Goal: Task Accomplishment & Management: Use online tool/utility

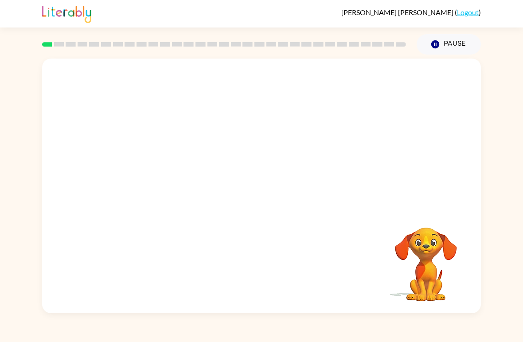
click at [234, 136] on video "Your browser must support playing .mp4 files to use Literably. Please try using…" at bounding box center [261, 133] width 439 height 150
click at [268, 199] on div at bounding box center [261, 190] width 57 height 32
click at [278, 194] on div at bounding box center [261, 190] width 57 height 32
click at [272, 199] on div at bounding box center [261, 190] width 57 height 32
click at [274, 197] on button "button" at bounding box center [261, 190] width 57 height 32
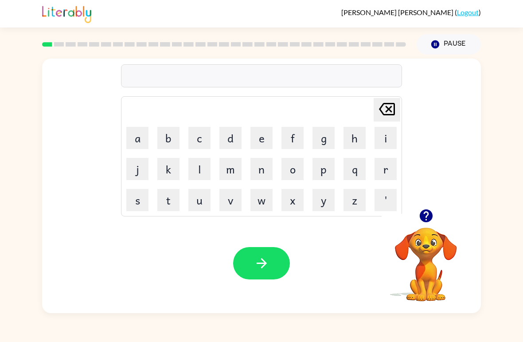
click at [138, 202] on button "s" at bounding box center [137, 200] width 22 height 22
click at [350, 142] on button "h" at bounding box center [354, 138] width 22 height 22
click at [200, 201] on button "u" at bounding box center [199, 200] width 22 height 22
click at [136, 204] on button "s" at bounding box center [137, 200] width 22 height 22
click at [356, 140] on button "h" at bounding box center [354, 138] width 22 height 22
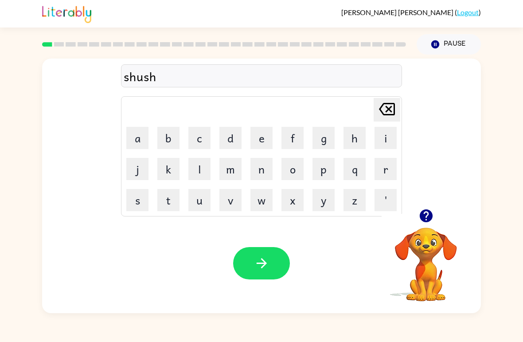
click at [268, 253] on button "button" at bounding box center [261, 263] width 57 height 32
click at [288, 269] on button "button" at bounding box center [261, 263] width 57 height 32
click at [137, 139] on button "a" at bounding box center [137, 138] width 22 height 22
click at [326, 174] on button "p" at bounding box center [323, 169] width 22 height 22
click at [264, 144] on button "e" at bounding box center [261, 138] width 22 height 22
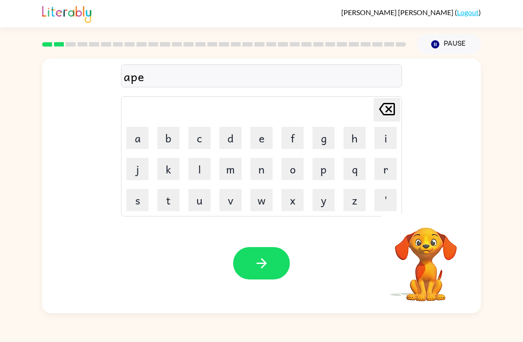
click at [137, 142] on button "a" at bounding box center [137, 138] width 22 height 22
click at [384, 165] on button "r" at bounding box center [385, 169] width 22 height 22
click at [268, 144] on button "e" at bounding box center [261, 138] width 22 height 22
click at [262, 178] on button "n" at bounding box center [261, 169] width 22 height 22
click at [430, 43] on button "Pause Pause" at bounding box center [448, 44] width 64 height 20
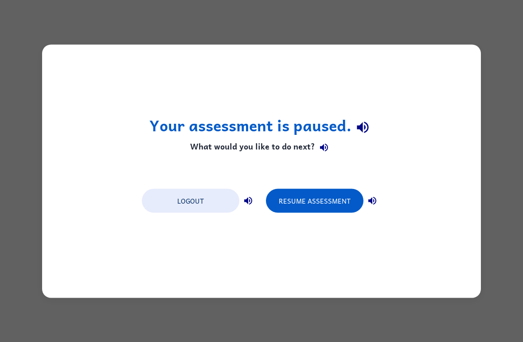
click at [162, 197] on button "Logout" at bounding box center [190, 200] width 97 height 24
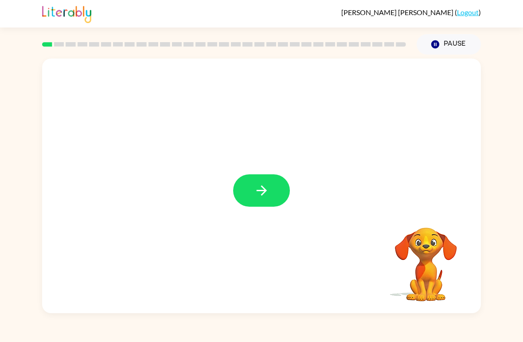
click at [245, 175] on button "button" at bounding box center [261, 190] width 57 height 32
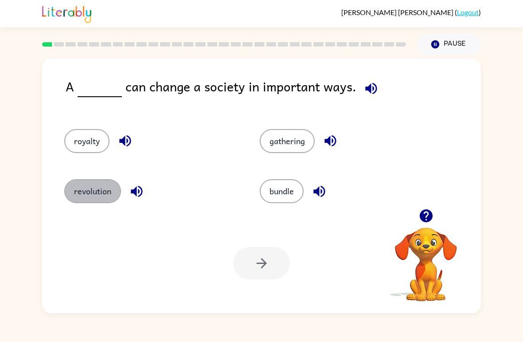
click at [83, 193] on button "revolution" at bounding box center [92, 191] width 57 height 24
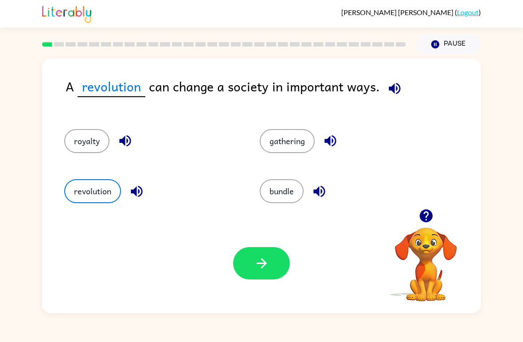
click at [87, 142] on button "royalty" at bounding box center [86, 141] width 45 height 24
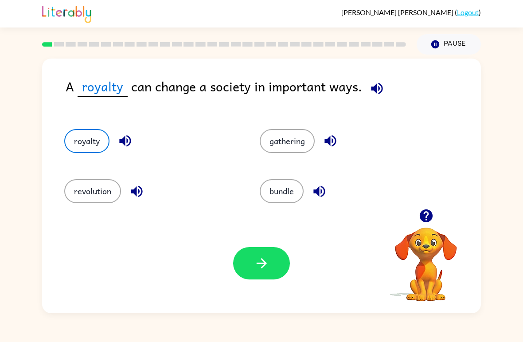
click at [82, 186] on button "revolution" at bounding box center [92, 191] width 57 height 24
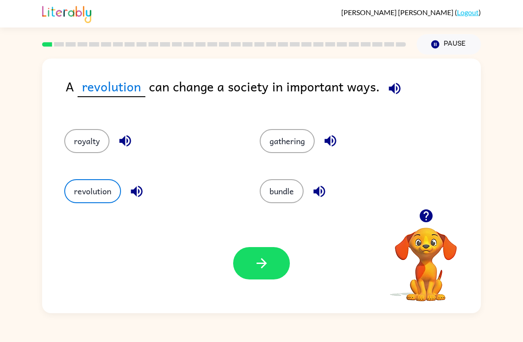
click at [244, 262] on button "button" at bounding box center [261, 263] width 57 height 32
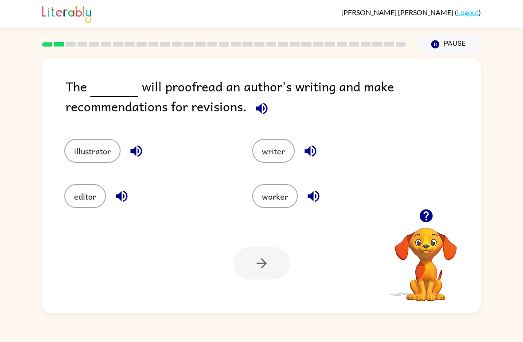
click at [82, 140] on button "illustrator" at bounding box center [92, 151] width 56 height 24
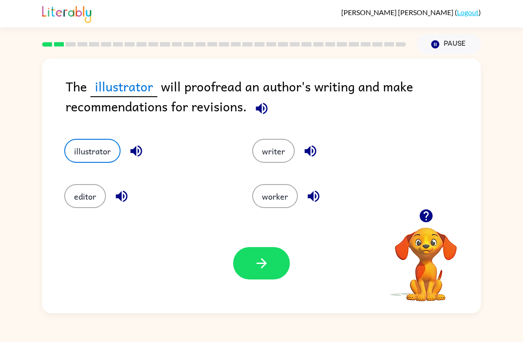
click at [280, 276] on button "button" at bounding box center [261, 263] width 57 height 32
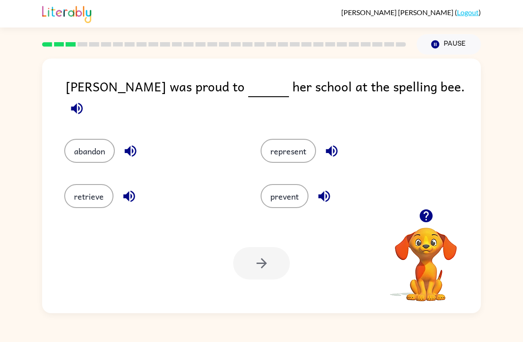
click at [299, 146] on button "represent" at bounding box center [287, 151] width 55 height 24
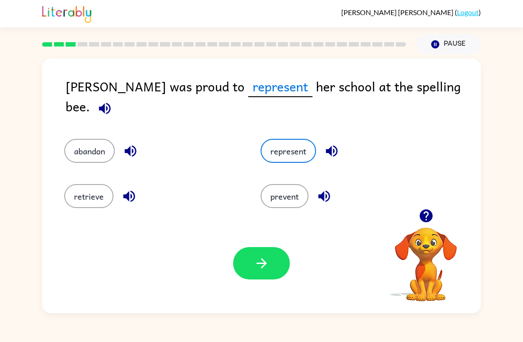
click at [269, 270] on icon "button" at bounding box center [262, 263] width 16 height 16
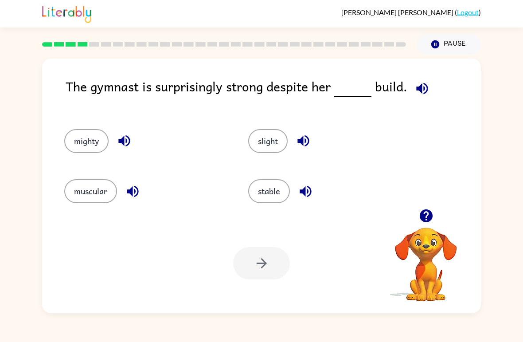
click at [503, 324] on div "Alonso-Alejandro Botello-Arreola ( Logout ) Pause Pause The gymnast is surprisi…" at bounding box center [261, 171] width 523 height 342
click at [10, 326] on div "Alonso-Alejandro Botello-Arreola ( Logout ) Pause Pause The gymnast is surprisi…" at bounding box center [261, 171] width 523 height 342
click at [90, 203] on button "muscular" at bounding box center [90, 191] width 53 height 24
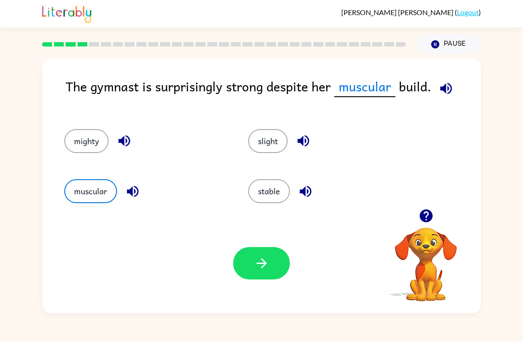
click at [256, 267] on icon "button" at bounding box center [262, 263] width 16 height 16
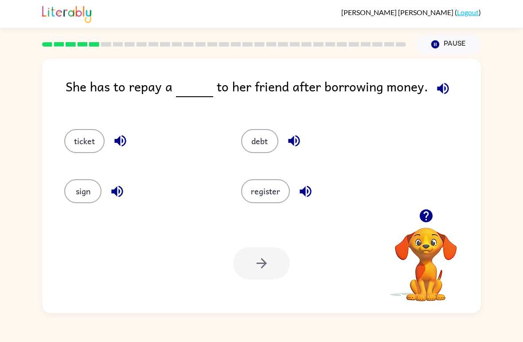
click at [263, 136] on button "debt" at bounding box center [259, 141] width 37 height 24
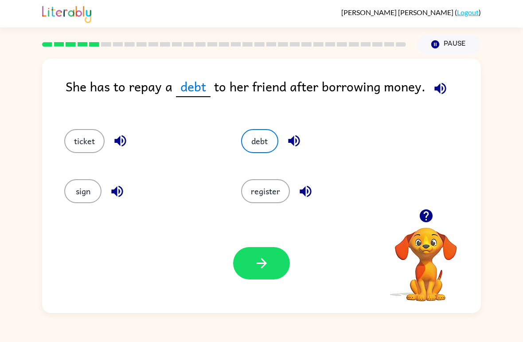
click at [239, 262] on button "button" at bounding box center [261, 263] width 57 height 32
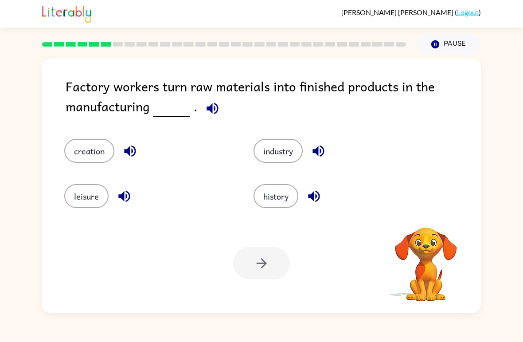
click at [292, 147] on button "industry" at bounding box center [277, 151] width 49 height 24
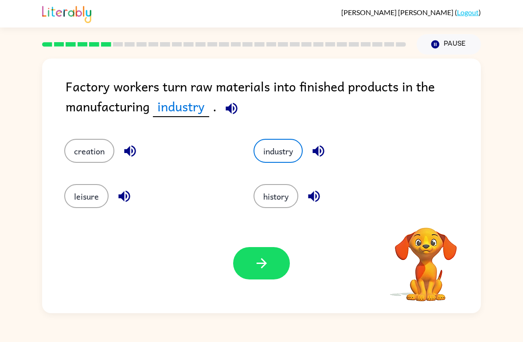
click at [251, 270] on button "button" at bounding box center [261, 263] width 57 height 32
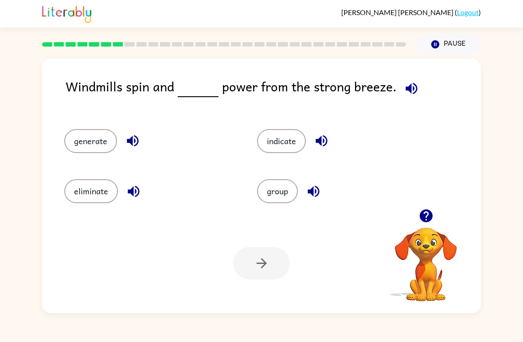
click at [94, 145] on button "generate" at bounding box center [90, 141] width 53 height 24
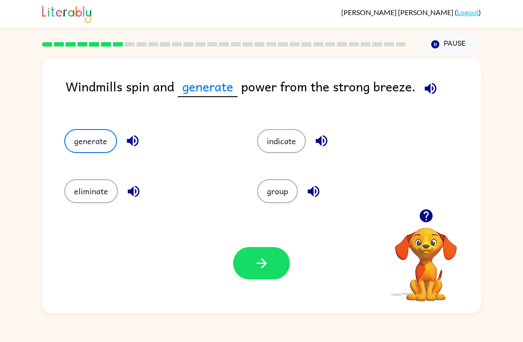
click at [279, 262] on button "button" at bounding box center [261, 263] width 57 height 32
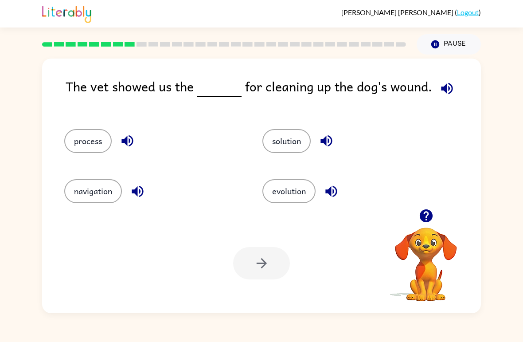
click at [296, 143] on button "solution" at bounding box center [286, 141] width 48 height 24
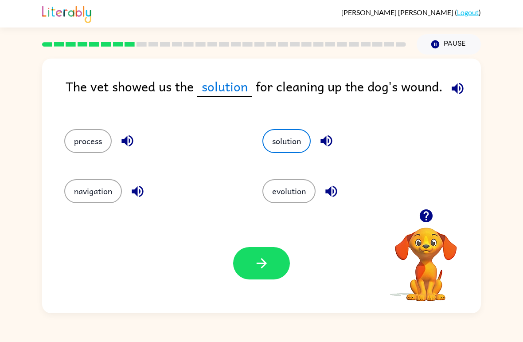
click at [265, 276] on button "button" at bounding box center [261, 263] width 57 height 32
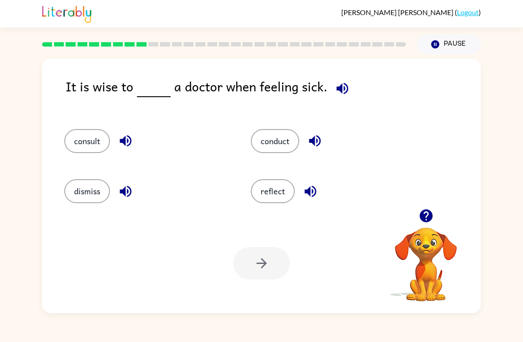
click at [71, 139] on button "consult" at bounding box center [87, 141] width 46 height 24
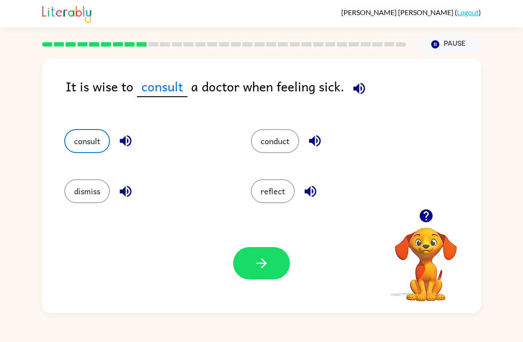
click at [246, 272] on button "button" at bounding box center [261, 263] width 57 height 32
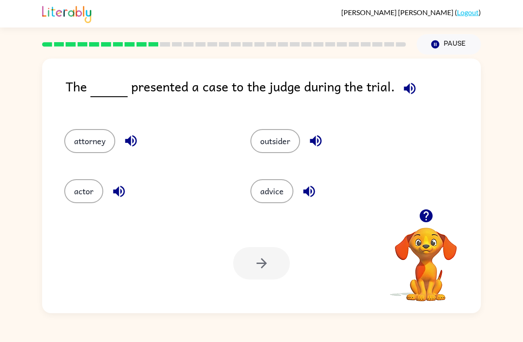
click at [283, 153] on button "outsider" at bounding box center [275, 141] width 50 height 24
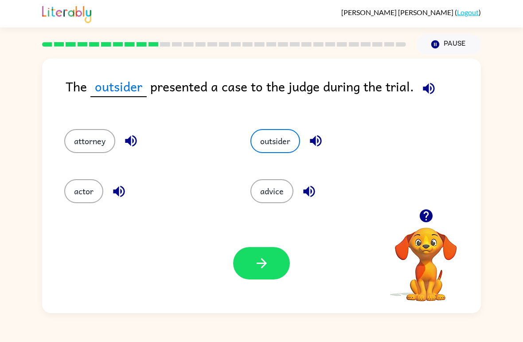
click at [275, 268] on button "button" at bounding box center [261, 263] width 57 height 32
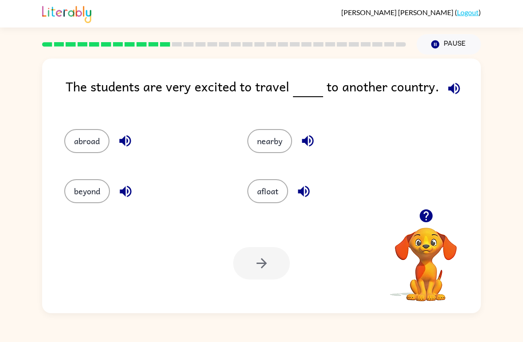
click at [280, 145] on button "nearby" at bounding box center [269, 141] width 45 height 24
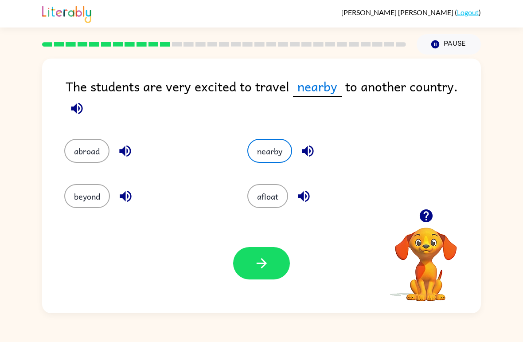
click at [66, 195] on button "beyond" at bounding box center [87, 196] width 46 height 24
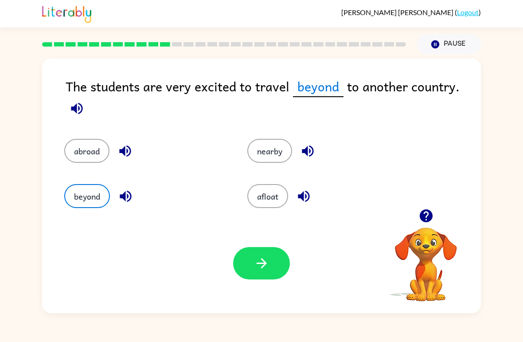
click at [91, 155] on button "abroad" at bounding box center [86, 151] width 45 height 24
click at [262, 284] on div "Your browser must support playing .mp4 files to use Literably. Please try using…" at bounding box center [261, 263] width 439 height 100
click at [273, 269] on button "button" at bounding box center [261, 263] width 57 height 32
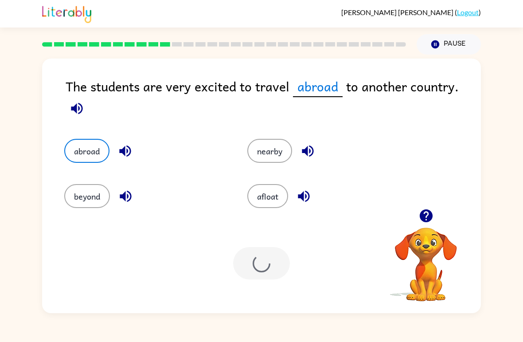
click at [273, 268] on div at bounding box center [261, 263] width 57 height 32
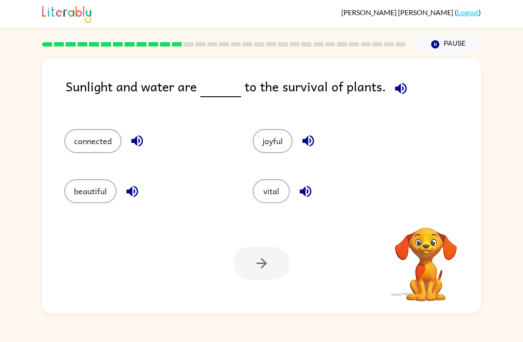
click at [264, 264] on div at bounding box center [261, 263] width 57 height 32
click at [89, 144] on button "connected" at bounding box center [92, 141] width 57 height 24
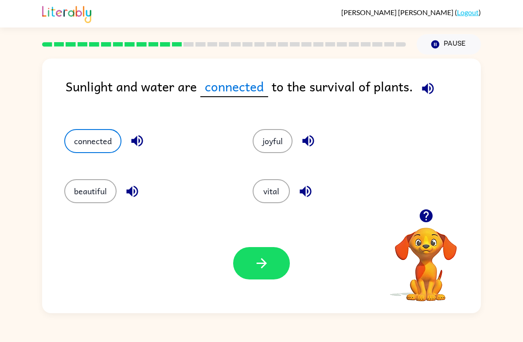
click at [264, 258] on icon "button" at bounding box center [262, 263] width 16 height 16
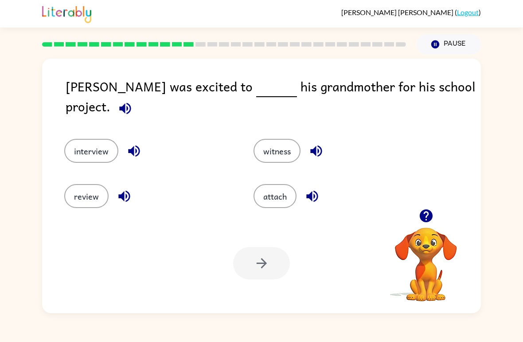
click at [259, 139] on button "witness" at bounding box center [276, 151] width 47 height 24
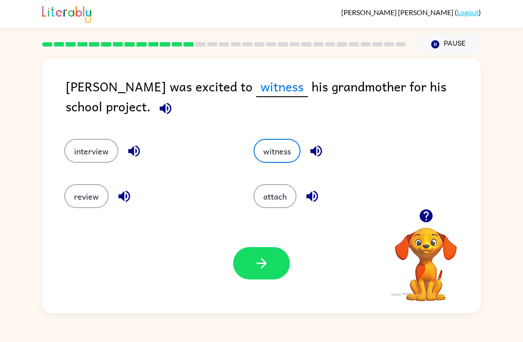
click at [247, 269] on button "button" at bounding box center [261, 263] width 57 height 32
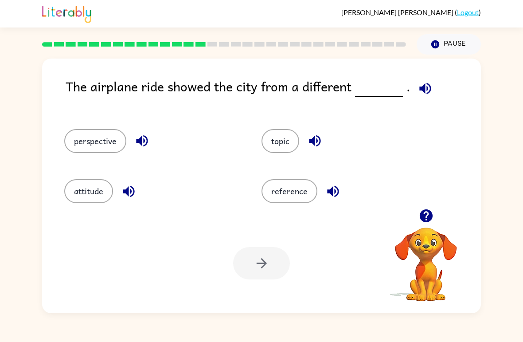
click at [279, 127] on div "topic" at bounding box center [343, 137] width 197 height 50
click at [272, 130] on button "topic" at bounding box center [280, 141] width 38 height 24
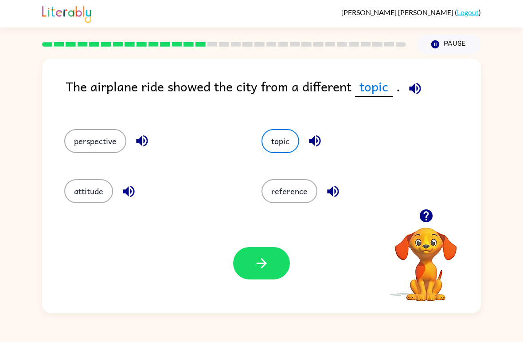
click at [257, 259] on icon "button" at bounding box center [262, 263] width 16 height 16
click at [257, 258] on div at bounding box center [261, 263] width 57 height 32
click at [274, 277] on div at bounding box center [261, 263] width 57 height 32
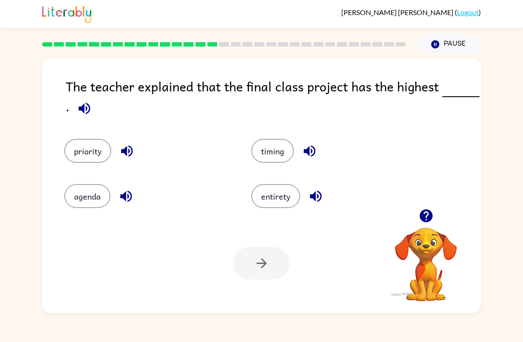
click at [85, 197] on button "agenda" at bounding box center [87, 196] width 46 height 24
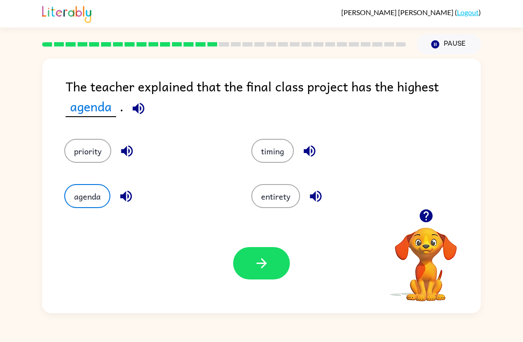
click at [271, 266] on button "button" at bounding box center [261, 263] width 57 height 32
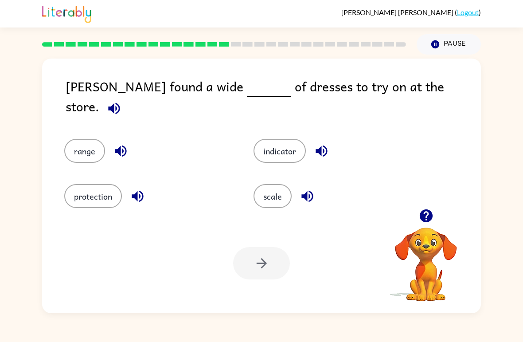
click at [286, 279] on div at bounding box center [261, 263] width 57 height 32
click at [272, 192] on button "scale" at bounding box center [272, 196] width 38 height 24
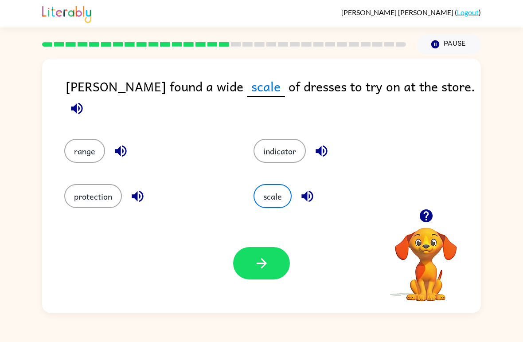
click at [256, 259] on icon "button" at bounding box center [262, 263] width 16 height 16
click at [255, 259] on div at bounding box center [261, 263] width 57 height 32
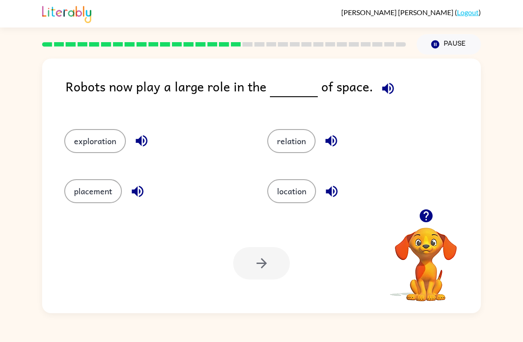
click at [291, 201] on button "location" at bounding box center [291, 191] width 49 height 24
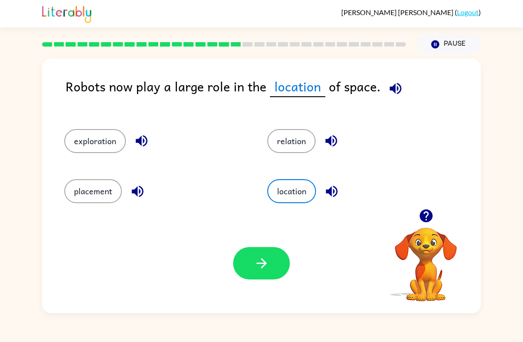
click at [264, 255] on button "button" at bounding box center [261, 263] width 57 height 32
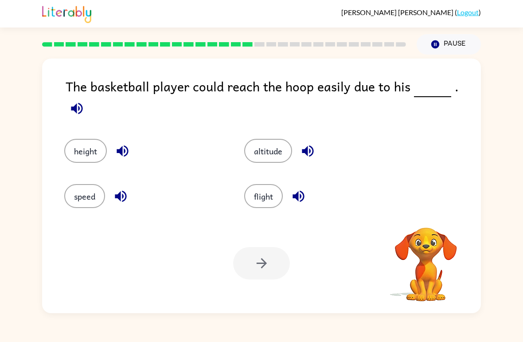
click at [263, 279] on div at bounding box center [261, 263] width 57 height 32
click at [83, 153] on button "height" at bounding box center [85, 151] width 43 height 24
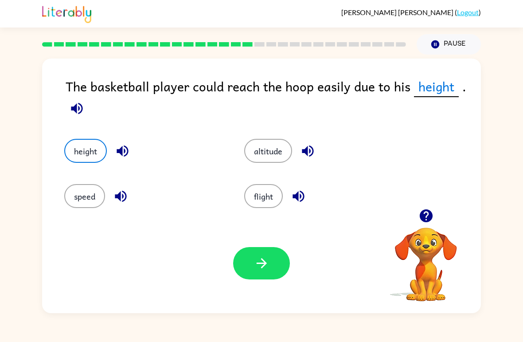
click at [278, 266] on button "button" at bounding box center [261, 263] width 57 height 32
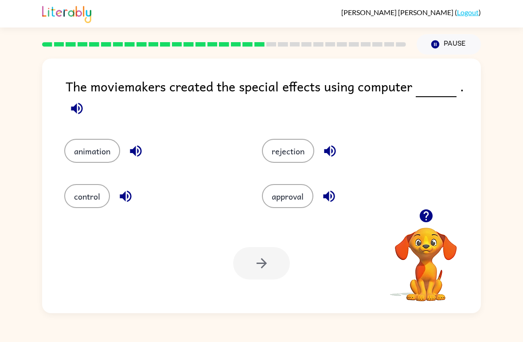
click at [86, 149] on button "animation" at bounding box center [92, 151] width 56 height 24
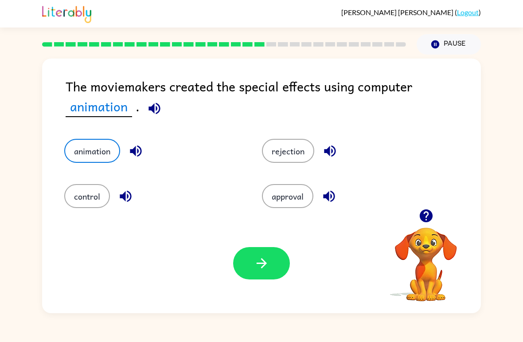
click at [261, 275] on button "button" at bounding box center [261, 263] width 57 height 32
click at [264, 269] on div at bounding box center [261, 263] width 57 height 32
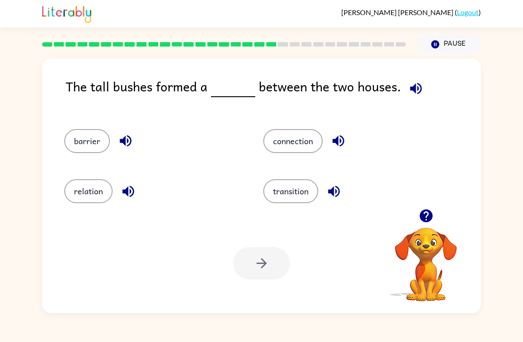
click at [302, 150] on button "connection" at bounding box center [292, 141] width 59 height 24
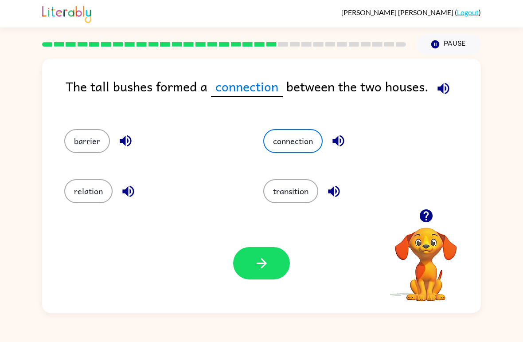
click at [252, 272] on button "button" at bounding box center [261, 263] width 57 height 32
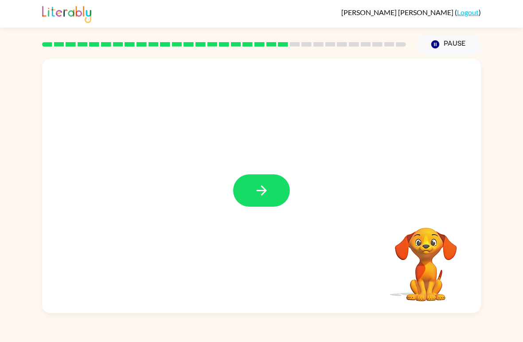
click at [256, 195] on icon "button" at bounding box center [262, 191] width 16 height 16
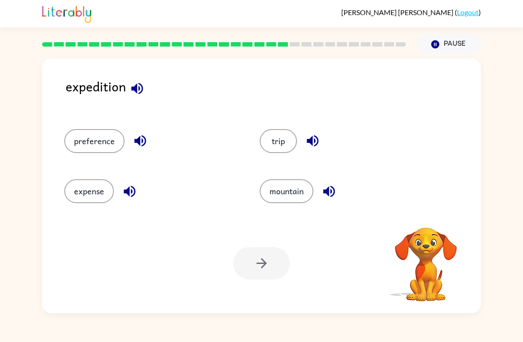
click at [286, 132] on button "trip" at bounding box center [278, 141] width 37 height 24
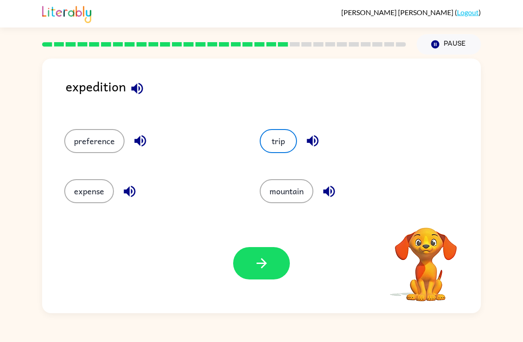
click at [275, 262] on button "button" at bounding box center [261, 263] width 57 height 32
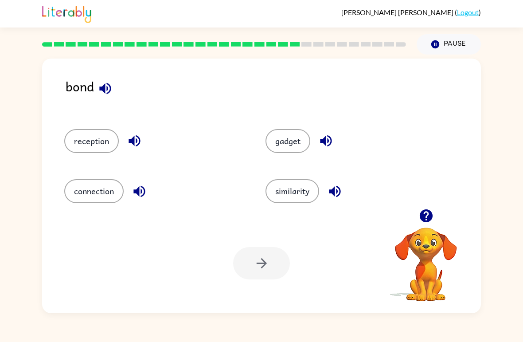
click at [79, 138] on button "reception" at bounding box center [91, 141] width 54 height 24
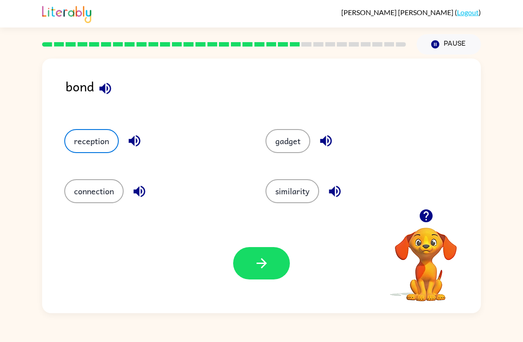
click at [279, 267] on button "button" at bounding box center [261, 263] width 57 height 32
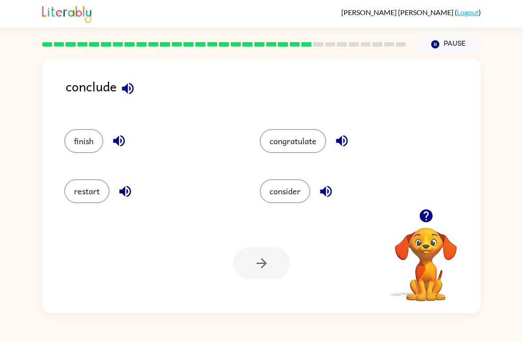
click at [82, 135] on button "finish" at bounding box center [83, 141] width 39 height 24
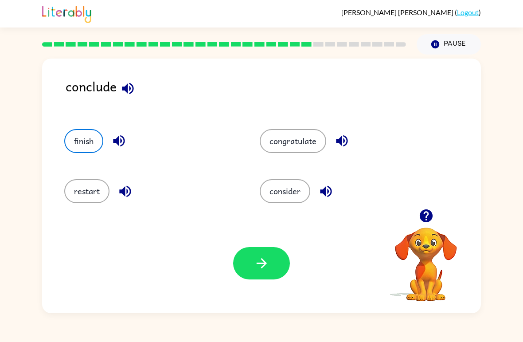
click at [257, 268] on icon "button" at bounding box center [262, 263] width 16 height 16
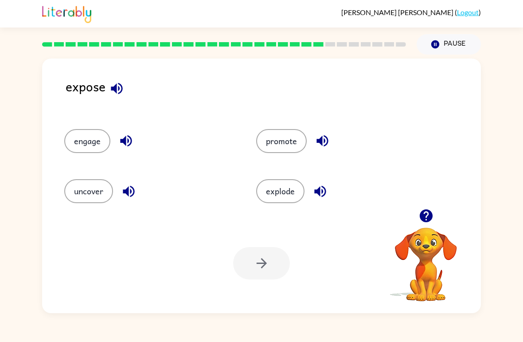
click at [301, 134] on button "promote" at bounding box center [281, 141] width 50 height 24
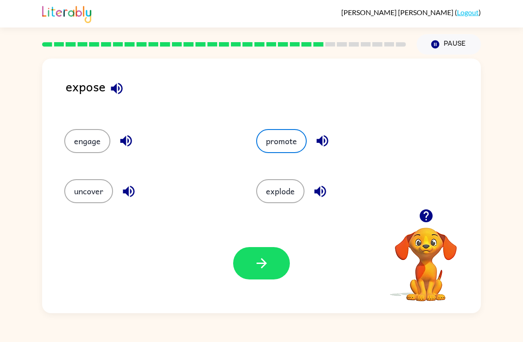
click at [230, 282] on div "Your browser must support playing .mp4 files to use Literably. Please try using…" at bounding box center [261, 263] width 439 height 100
click at [253, 268] on button "button" at bounding box center [261, 263] width 57 height 32
click at [251, 268] on div at bounding box center [261, 263] width 57 height 32
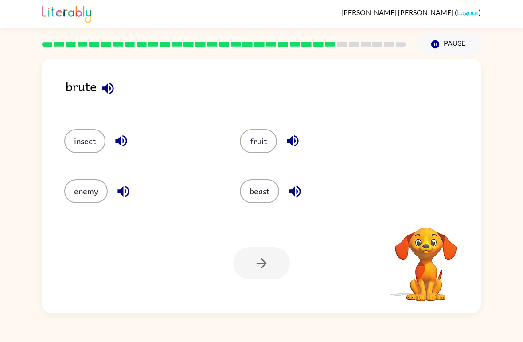
click at [74, 146] on button "insect" at bounding box center [84, 141] width 41 height 24
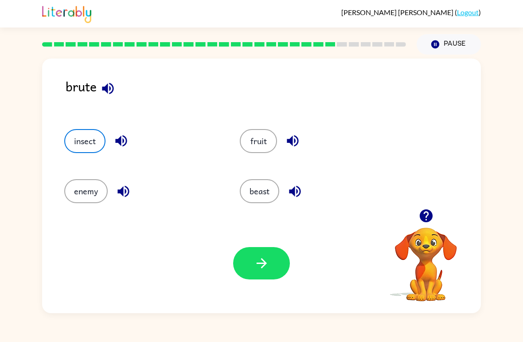
click at [84, 189] on button "enemy" at bounding box center [85, 191] width 43 height 24
click at [227, 243] on div "Your browser must support playing .mp4 files to use Literably. Please try using…" at bounding box center [261, 263] width 439 height 100
click at [244, 252] on button "button" at bounding box center [261, 263] width 57 height 32
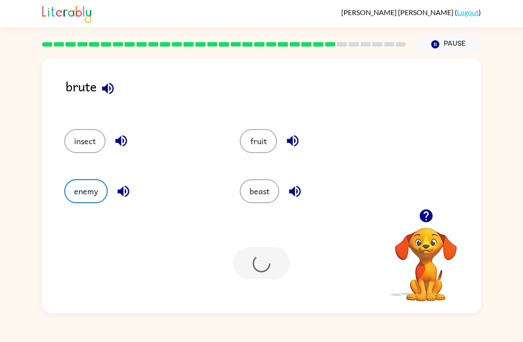
click at [251, 259] on div at bounding box center [261, 263] width 57 height 32
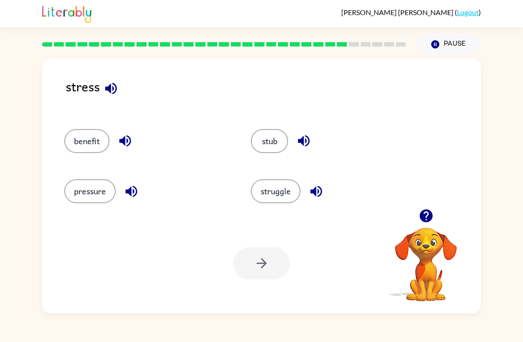
click at [286, 187] on button "struggle" at bounding box center [276, 191] width 50 height 24
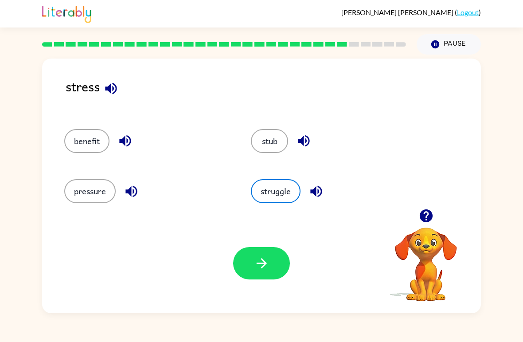
click at [255, 269] on icon "button" at bounding box center [262, 263] width 16 height 16
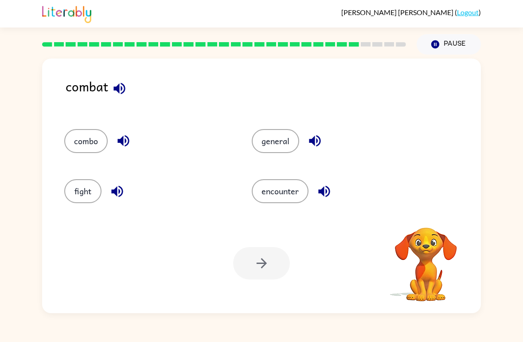
click at [252, 263] on div at bounding box center [261, 263] width 57 height 32
click at [71, 191] on button "fight" at bounding box center [82, 191] width 37 height 24
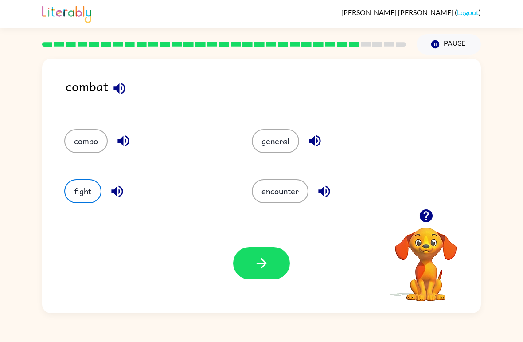
click at [251, 257] on button "button" at bounding box center [261, 263] width 57 height 32
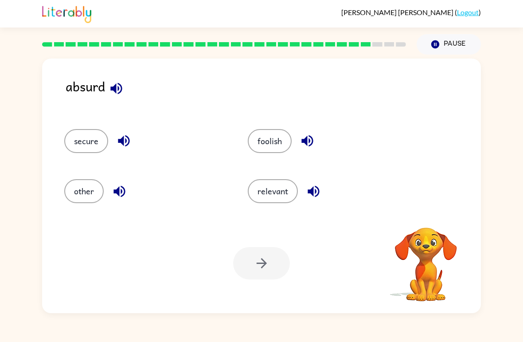
click at [253, 264] on div at bounding box center [261, 263] width 57 height 32
click at [268, 280] on div "Your browser must support playing .mp4 files to use Literably. Please try using…" at bounding box center [261, 263] width 439 height 100
click at [273, 145] on button "foolish" at bounding box center [270, 141] width 44 height 24
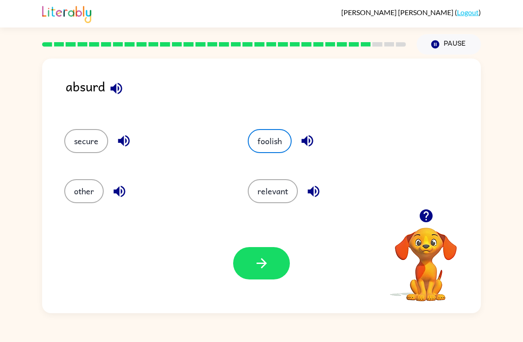
click at [271, 271] on button "button" at bounding box center [261, 263] width 57 height 32
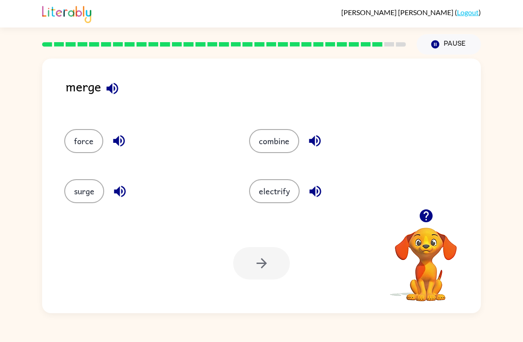
click at [90, 188] on button "surge" at bounding box center [84, 191] width 40 height 24
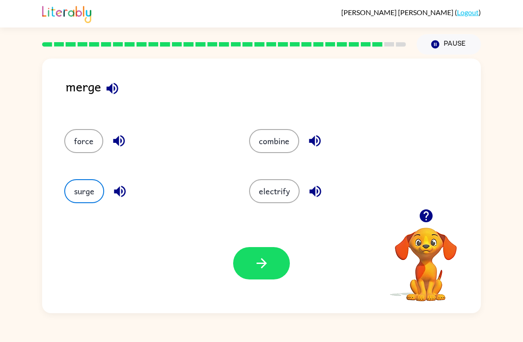
click at [264, 257] on icon "button" at bounding box center [262, 263] width 16 height 16
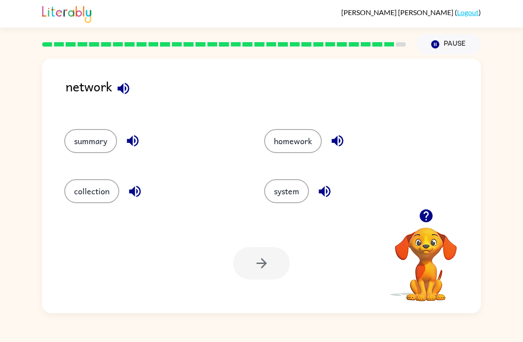
click at [295, 183] on button "system" at bounding box center [286, 191] width 45 height 24
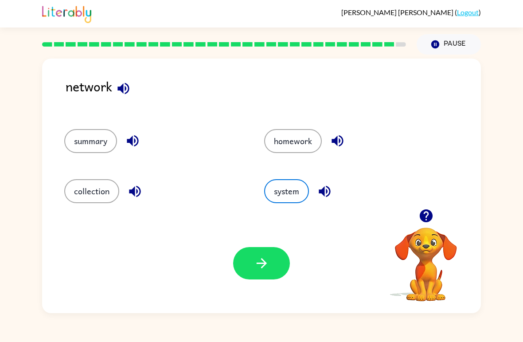
click at [256, 273] on button "button" at bounding box center [261, 263] width 57 height 32
click at [256, 273] on div at bounding box center [261, 263] width 57 height 32
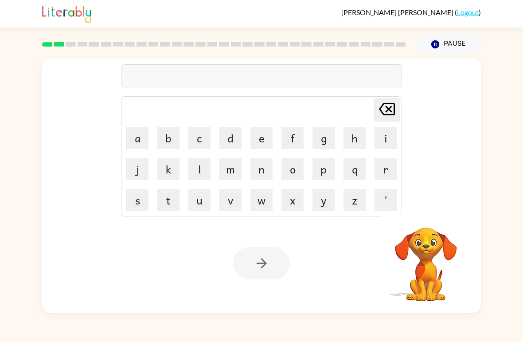
click at [136, 141] on button "a" at bounding box center [137, 138] width 22 height 22
click at [333, 167] on button "p" at bounding box center [323, 169] width 22 height 22
click at [262, 148] on button "e" at bounding box center [261, 138] width 22 height 22
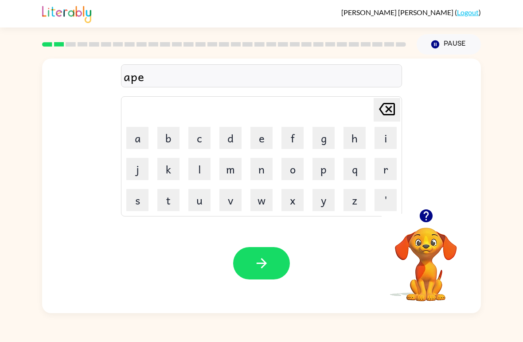
click at [132, 135] on button "a" at bounding box center [137, 138] width 22 height 22
click at [384, 171] on button "r" at bounding box center [385, 169] width 22 height 22
click at [263, 137] on button "e" at bounding box center [261, 138] width 22 height 22
click at [145, 137] on button "a" at bounding box center [137, 138] width 22 height 22
click at [260, 168] on button "n" at bounding box center [261, 169] width 22 height 22
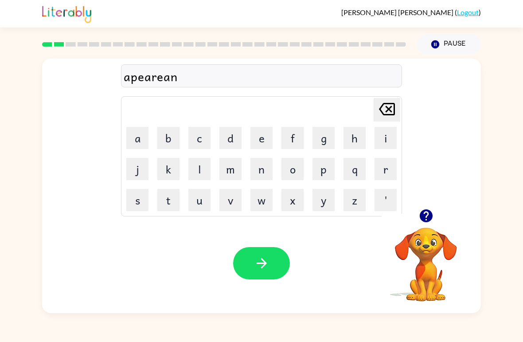
click at [196, 136] on button "c" at bounding box center [199, 138] width 22 height 22
click at [251, 141] on button "e" at bounding box center [261, 138] width 22 height 22
click at [132, 199] on button "s" at bounding box center [137, 200] width 22 height 22
click at [139, 197] on button "s" at bounding box center [137, 200] width 22 height 22
click at [269, 266] on button "button" at bounding box center [261, 263] width 57 height 32
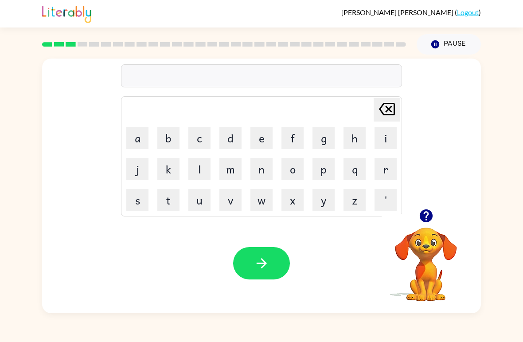
click at [377, 166] on button "r" at bounding box center [385, 169] width 22 height 22
click at [262, 143] on button "e" at bounding box center [261, 138] width 22 height 22
click at [138, 136] on button "a" at bounding box center [137, 138] width 22 height 22
click at [199, 169] on button "l" at bounding box center [199, 169] width 22 height 22
click at [379, 145] on button "i" at bounding box center [385, 138] width 22 height 22
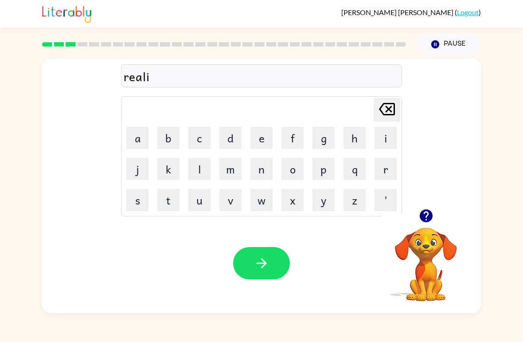
click at [171, 199] on button "t" at bounding box center [168, 200] width 22 height 22
click at [322, 204] on button "y" at bounding box center [323, 200] width 22 height 22
click at [246, 264] on button "button" at bounding box center [261, 263] width 57 height 32
click at [429, 226] on button "button" at bounding box center [426, 215] width 23 height 23
click at [429, 225] on video "Your browser must support playing .mp4 files to use Literably. Please try using…" at bounding box center [425, 258] width 89 height 89
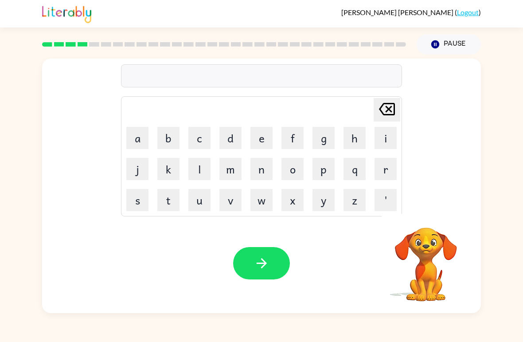
click at [425, 221] on video "Your browser must support playing .mp4 files to use Literably. Please try using…" at bounding box center [425, 258] width 89 height 89
click at [263, 148] on button "e" at bounding box center [261, 138] width 22 height 22
click at [193, 169] on button "l" at bounding box center [199, 169] width 22 height 22
click at [381, 133] on button "i" at bounding box center [385, 138] width 22 height 22
click at [235, 171] on button "m" at bounding box center [230, 169] width 22 height 22
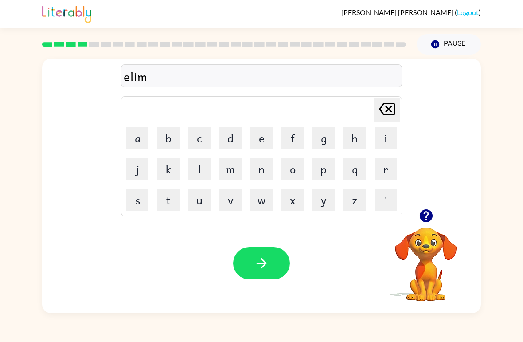
click at [384, 138] on button "i" at bounding box center [385, 138] width 22 height 22
click at [270, 165] on button "n" at bounding box center [261, 169] width 22 height 22
click at [141, 142] on button "a" at bounding box center [137, 138] width 22 height 22
click at [166, 200] on button "t" at bounding box center [168, 200] width 22 height 22
click at [263, 143] on button "e" at bounding box center [261, 138] width 22 height 22
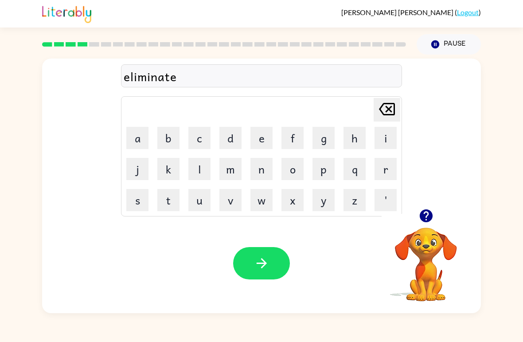
click at [267, 264] on icon "button" at bounding box center [262, 263] width 16 height 16
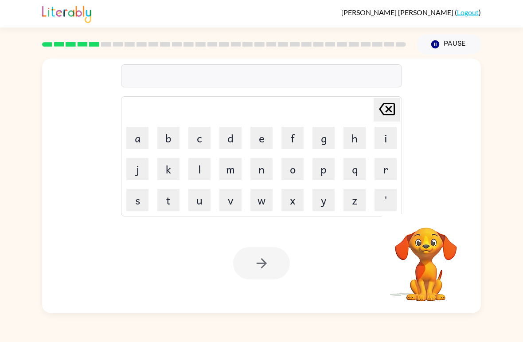
click at [237, 140] on button "d" at bounding box center [230, 138] width 22 height 22
click at [199, 201] on button "u" at bounding box center [199, 200] width 22 height 22
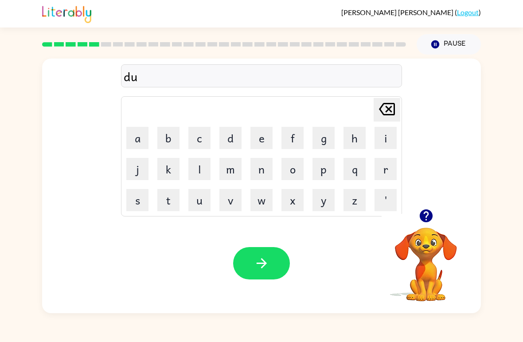
click at [326, 169] on button "p" at bounding box center [323, 169] width 22 height 22
click at [190, 171] on button "l" at bounding box center [199, 169] width 22 height 22
click at [389, 139] on button "i" at bounding box center [385, 138] width 22 height 22
click at [202, 134] on button "c" at bounding box center [199, 138] width 22 height 22
click at [142, 146] on button "a" at bounding box center [137, 138] width 22 height 22
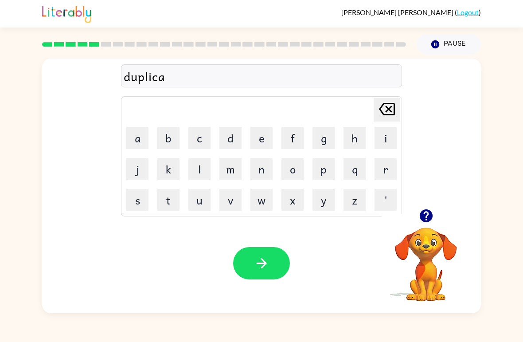
click at [165, 194] on button "t" at bounding box center [168, 200] width 22 height 22
click at [260, 139] on button "e" at bounding box center [261, 138] width 22 height 22
click at [264, 253] on button "button" at bounding box center [261, 263] width 57 height 32
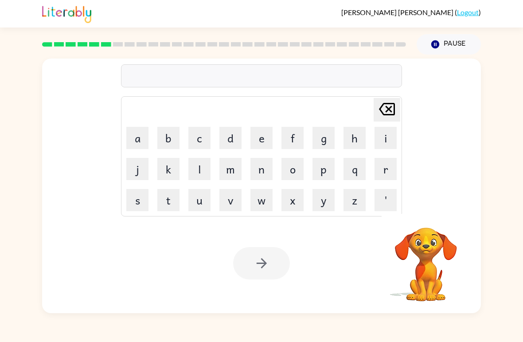
click at [234, 210] on button "v" at bounding box center [230, 200] width 22 height 22
click at [135, 140] on button "a" at bounding box center [137, 138] width 22 height 22
click at [200, 147] on button "c" at bounding box center [199, 138] width 22 height 22
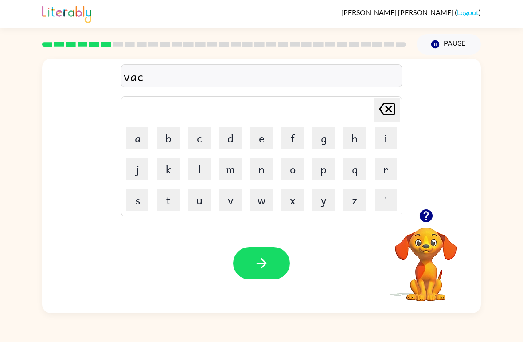
click at [131, 137] on button "a" at bounding box center [137, 138] width 22 height 22
click at [167, 203] on button "t" at bounding box center [168, 200] width 22 height 22
click at [392, 148] on button "i" at bounding box center [385, 138] width 22 height 22
click at [298, 167] on button "o" at bounding box center [292, 169] width 22 height 22
click at [257, 169] on button "n" at bounding box center [261, 169] width 22 height 22
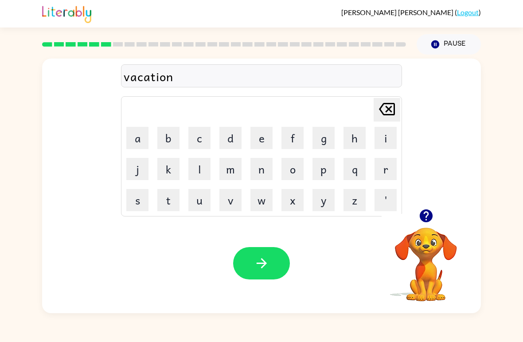
click at [275, 268] on button "button" at bounding box center [261, 263] width 57 height 32
click at [326, 170] on button "p" at bounding box center [323, 169] width 22 height 22
click at [201, 192] on button "u" at bounding box center [199, 200] width 22 height 22
click at [226, 136] on button "d" at bounding box center [230, 138] width 22 height 22
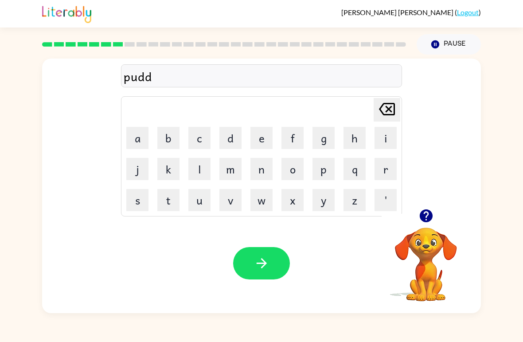
click at [195, 170] on button "l" at bounding box center [199, 169] width 22 height 22
click at [257, 140] on button "e" at bounding box center [261, 138] width 22 height 22
click at [258, 268] on icon "button" at bounding box center [262, 263] width 16 height 16
click at [424, 225] on button "button" at bounding box center [426, 215] width 23 height 23
click at [423, 225] on video "Your browser must support playing .mp4 files to use Literably. Please try using…" at bounding box center [425, 258] width 89 height 89
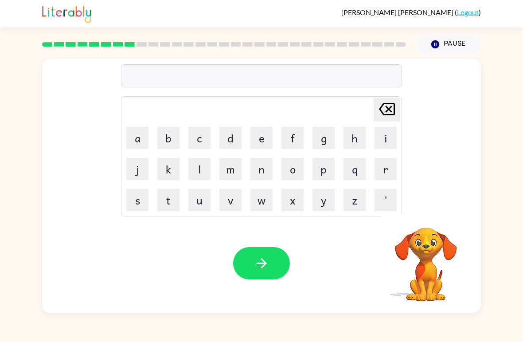
click at [135, 140] on button "a" at bounding box center [137, 138] width 22 height 22
click at [390, 171] on button "r" at bounding box center [385, 169] width 22 height 22
click at [166, 198] on button "t" at bounding box center [168, 200] width 22 height 22
click at [389, 136] on button "i" at bounding box center [385, 138] width 22 height 22
click at [203, 141] on button "c" at bounding box center [199, 138] width 22 height 22
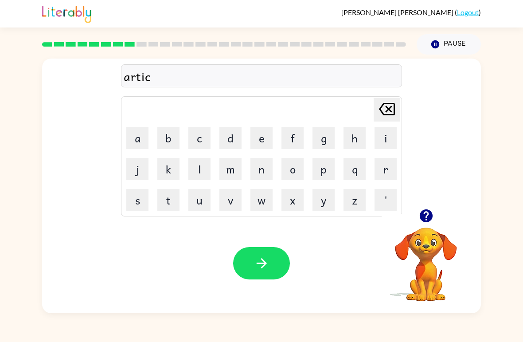
click at [136, 140] on button "a" at bounding box center [137, 138] width 22 height 22
click at [194, 171] on button "l" at bounding box center [199, 169] width 22 height 22
click at [267, 243] on div "Your browser must support playing .mp4 files to use Literably. Please try using…" at bounding box center [261, 263] width 439 height 100
click at [234, 257] on button "button" at bounding box center [261, 263] width 57 height 32
click at [272, 256] on div at bounding box center [261, 263] width 57 height 32
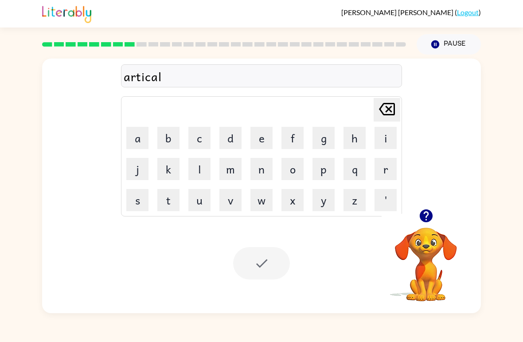
click at [271, 256] on div at bounding box center [261, 263] width 57 height 32
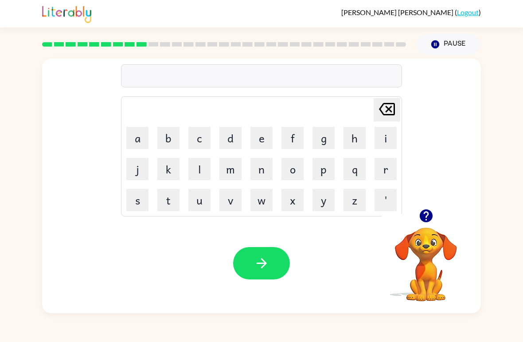
click at [387, 169] on button "r" at bounding box center [385, 169] width 22 height 22
click at [253, 133] on button "e" at bounding box center [261, 138] width 22 height 22
click at [198, 142] on button "c" at bounding box center [199, 138] width 22 height 22
click at [131, 146] on button "a" at bounding box center [137, 138] width 22 height 22
click at [326, 171] on button "p" at bounding box center [323, 169] width 22 height 22
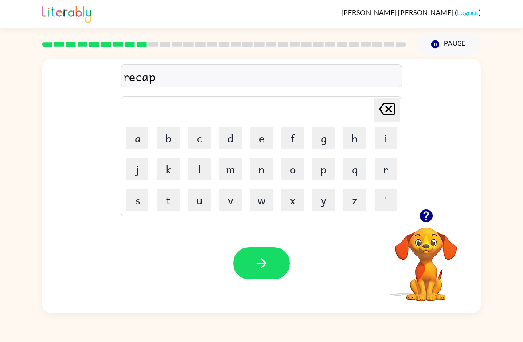
click at [171, 202] on button "t" at bounding box center [168, 200] width 22 height 22
click at [192, 202] on button "u" at bounding box center [199, 200] width 22 height 22
click at [389, 167] on button "r" at bounding box center [385, 169] width 22 height 22
click at [256, 139] on button "e" at bounding box center [261, 138] width 22 height 22
click at [272, 263] on button "button" at bounding box center [261, 263] width 57 height 32
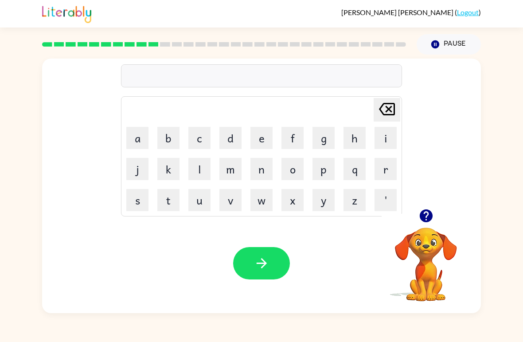
click at [405, 219] on div at bounding box center [425, 215] width 89 height 23
click at [407, 218] on div at bounding box center [425, 215] width 89 height 23
click at [423, 213] on icon "button" at bounding box center [425, 215] width 13 height 13
click at [410, 217] on video "Your browser must support playing .mp4 files to use Literably. Please try using…" at bounding box center [425, 258] width 89 height 89
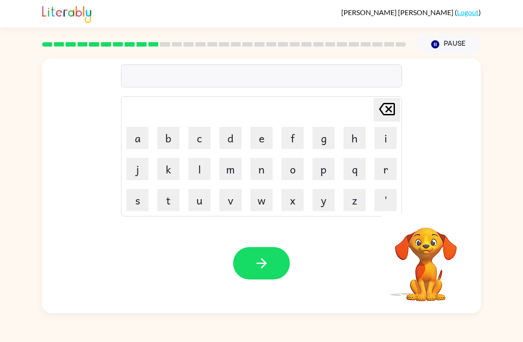
click at [410, 217] on video "Your browser must support playing .mp4 files to use Literably. Please try using…" at bounding box center [425, 258] width 89 height 89
click at [14, 334] on div "[PERSON_NAME]-[PERSON_NAME] ( Logout ) Pause Pause Delete Delete last character…" at bounding box center [261, 171] width 523 height 342
click at [322, 172] on button "p" at bounding box center [323, 169] width 22 height 22
click at [382, 171] on button "r" at bounding box center [385, 169] width 22 height 22
click at [261, 144] on button "e" at bounding box center [261, 138] width 22 height 22
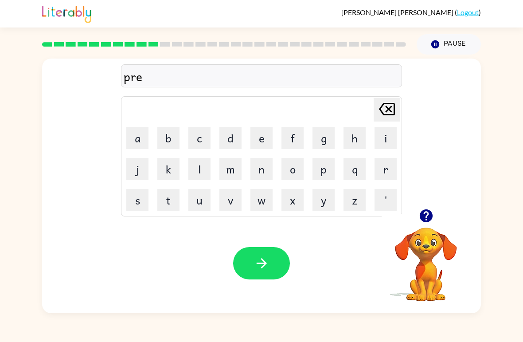
click at [145, 196] on button "s" at bounding box center [137, 200] width 22 height 22
click at [200, 136] on button "c" at bounding box center [199, 138] width 22 height 22
click at [350, 140] on button "h" at bounding box center [354, 138] width 22 height 22
click at [301, 166] on button "o" at bounding box center [292, 169] width 22 height 22
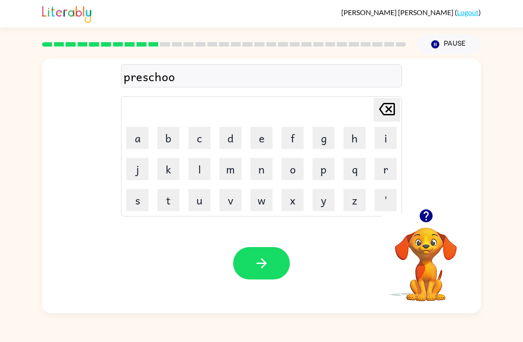
click at [197, 169] on button "l" at bounding box center [199, 169] width 22 height 22
click at [249, 272] on button "button" at bounding box center [261, 263] width 57 height 32
click at [201, 138] on button "c" at bounding box center [199, 138] width 22 height 22
click at [387, 174] on button "r" at bounding box center [385, 169] width 22 height 22
click at [137, 130] on button "a" at bounding box center [137, 138] width 22 height 22
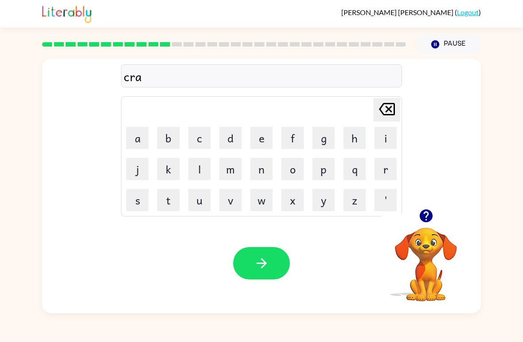
click at [237, 200] on button "v" at bounding box center [230, 200] width 22 height 22
click at [232, 141] on button "d" at bounding box center [230, 138] width 22 height 22
click at [388, 112] on icon "[PERSON_NAME] last character input" at bounding box center [386, 108] width 21 height 21
click at [263, 140] on button "e" at bounding box center [261, 138] width 22 height 22
click at [227, 136] on button "d" at bounding box center [230, 138] width 22 height 22
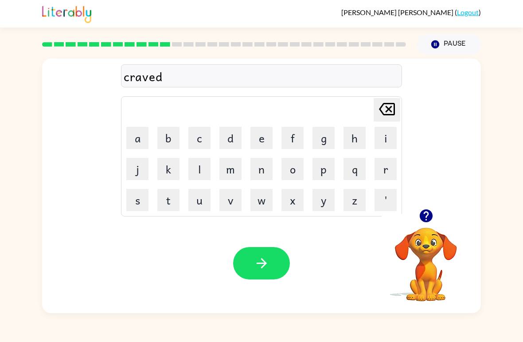
click at [267, 258] on icon "button" at bounding box center [262, 263] width 16 height 16
click at [444, 226] on div at bounding box center [425, 215] width 89 height 23
click at [443, 226] on div at bounding box center [425, 215] width 89 height 23
click at [435, 213] on button "button" at bounding box center [426, 215] width 23 height 23
click at [438, 216] on video "Your browser must support playing .mp4 files to use Literably. Please try using…" at bounding box center [425, 258] width 89 height 89
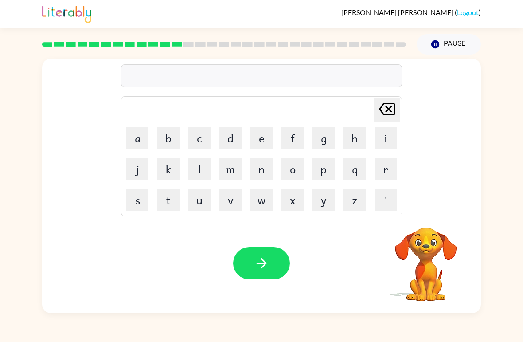
click at [237, 134] on button "d" at bounding box center [230, 138] width 22 height 22
click at [385, 144] on button "i" at bounding box center [385, 138] width 22 height 22
click at [206, 138] on button "c" at bounding box center [199, 138] width 22 height 22
click at [167, 197] on button "t" at bounding box center [168, 200] width 22 height 22
click at [138, 139] on button "a" at bounding box center [137, 138] width 22 height 22
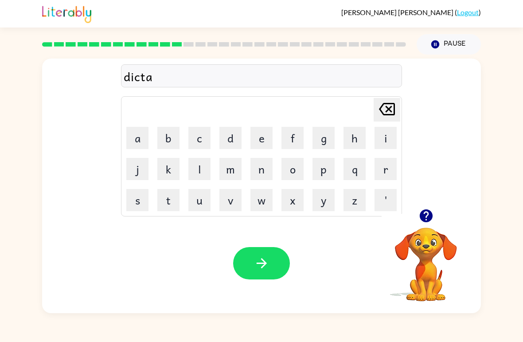
click at [159, 206] on button "t" at bounding box center [168, 200] width 22 height 22
click at [257, 131] on button "e" at bounding box center [261, 138] width 22 height 22
click at [269, 261] on button "button" at bounding box center [261, 263] width 57 height 32
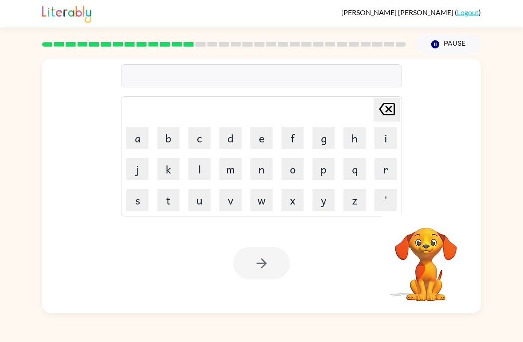
click at [190, 47] on div at bounding box center [224, 44] width 374 height 31
click at [354, 170] on button "q" at bounding box center [354, 169] width 22 height 22
click at [394, 114] on icon at bounding box center [387, 109] width 16 height 12
click at [328, 168] on button "p" at bounding box center [323, 169] width 22 height 22
click at [136, 136] on button "a" at bounding box center [137, 138] width 22 height 22
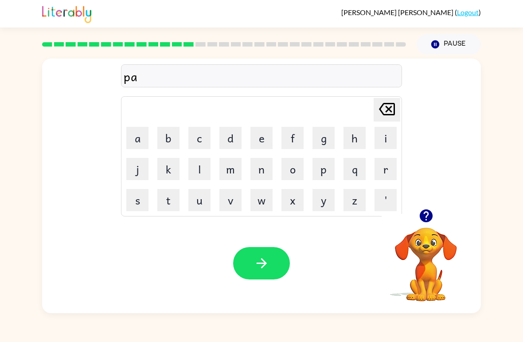
click at [320, 202] on button "y" at bounding box center [323, 200] width 22 height 22
click at [229, 174] on button "m" at bounding box center [230, 169] width 22 height 22
click at [256, 139] on button "e" at bounding box center [261, 138] width 22 height 22
click at [264, 171] on button "n" at bounding box center [261, 169] width 22 height 22
click at [167, 199] on button "t" at bounding box center [168, 200] width 22 height 22
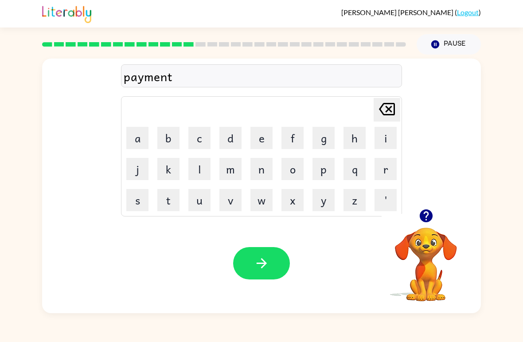
click at [267, 252] on button "button" at bounding box center [261, 263] width 57 height 32
click at [233, 173] on button "m" at bounding box center [230, 169] width 22 height 22
click at [132, 135] on button "a" at bounding box center [137, 138] width 22 height 22
click at [322, 201] on button "y" at bounding box center [323, 200] width 22 height 22
click at [201, 198] on button "u" at bounding box center [199, 200] width 22 height 22
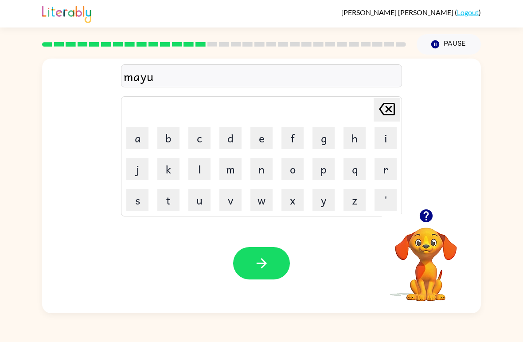
click at [387, 171] on button "r" at bounding box center [385, 169] width 22 height 22
click at [267, 142] on button "e" at bounding box center [261, 138] width 22 height 22
click at [271, 258] on button "button" at bounding box center [261, 263] width 57 height 32
click at [419, 208] on icon "button" at bounding box center [426, 216] width 16 height 16
click at [146, 193] on button "s" at bounding box center [137, 200] width 22 height 22
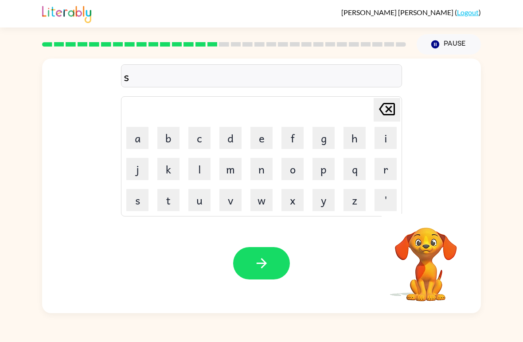
click at [334, 167] on button "p" at bounding box center [323, 169] width 22 height 22
click at [137, 136] on button "a" at bounding box center [137, 138] width 22 height 22
click at [389, 167] on button "r" at bounding box center [385, 169] width 22 height 22
click at [168, 165] on button "k" at bounding box center [168, 169] width 22 height 22
click at [247, 270] on button "button" at bounding box center [261, 263] width 57 height 32
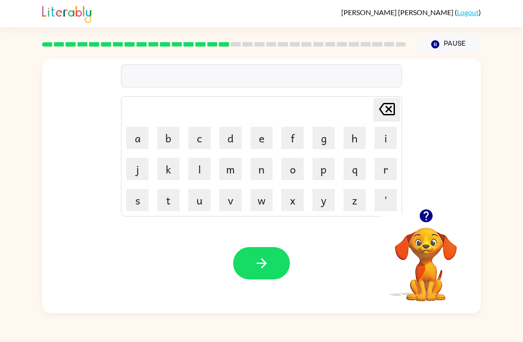
click at [328, 163] on button "p" at bounding box center [323, 169] width 22 height 22
click at [144, 134] on button "a" at bounding box center [137, 138] width 22 height 22
click at [198, 172] on button "l" at bounding box center [199, 169] width 22 height 22
click at [279, 266] on button "button" at bounding box center [261, 263] width 57 height 32
click at [140, 200] on button "s" at bounding box center [137, 200] width 22 height 22
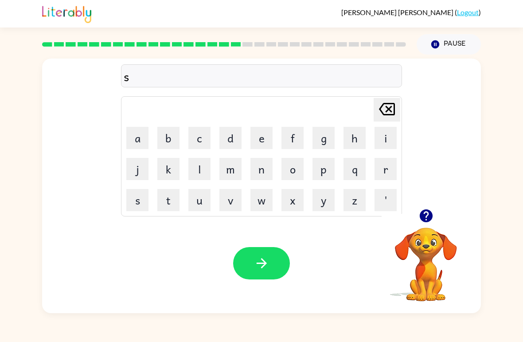
click at [331, 161] on button "p" at bounding box center [323, 169] width 22 height 22
click at [381, 141] on button "i" at bounding box center [385, 138] width 22 height 22
click at [261, 163] on button "n" at bounding box center [261, 169] width 22 height 22
click at [391, 139] on button "i" at bounding box center [385, 138] width 22 height 22
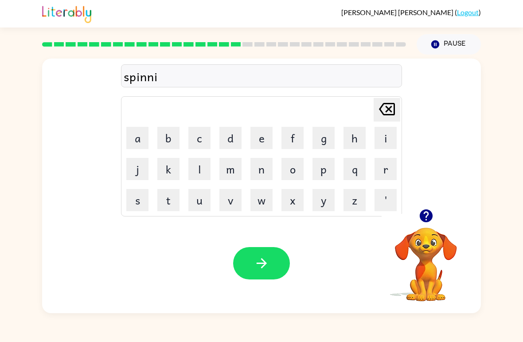
click at [254, 170] on button "n" at bounding box center [261, 169] width 22 height 22
click at [387, 102] on icon "[PERSON_NAME] last character input" at bounding box center [386, 108] width 21 height 21
click at [386, 102] on icon "[PERSON_NAME] last character input" at bounding box center [386, 108] width 21 height 21
click at [379, 105] on icon "[PERSON_NAME] last character input" at bounding box center [386, 108] width 21 height 21
click at [389, 132] on button "i" at bounding box center [385, 138] width 22 height 22
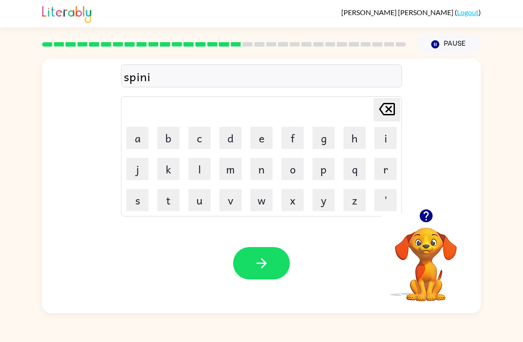
click at [260, 168] on button "n" at bounding box center [261, 169] width 22 height 22
click at [323, 134] on button "g" at bounding box center [323, 138] width 22 height 22
click at [271, 263] on button "button" at bounding box center [261, 263] width 57 height 32
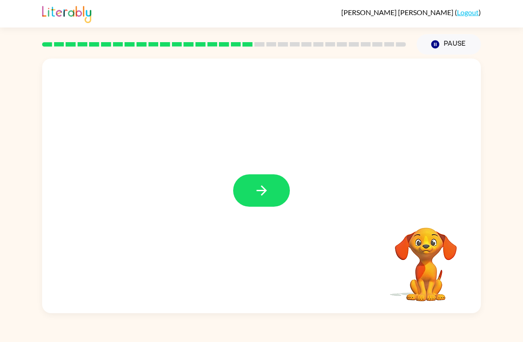
click at [287, 199] on button "button" at bounding box center [261, 190] width 57 height 32
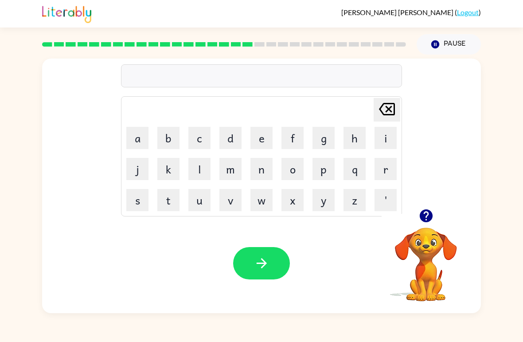
click at [327, 140] on button "g" at bounding box center [323, 138] width 22 height 22
click at [393, 179] on button "r" at bounding box center [385, 169] width 22 height 22
click at [203, 204] on button "u" at bounding box center [199, 200] width 22 height 22
click at [231, 172] on button "m" at bounding box center [230, 169] width 22 height 22
click at [323, 170] on button "p" at bounding box center [323, 169] width 22 height 22
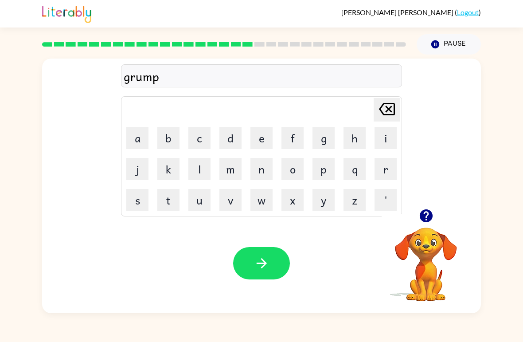
click at [388, 132] on button "i" at bounding box center [385, 138] width 22 height 22
click at [254, 142] on button "e" at bounding box center [261, 138] width 22 height 22
click at [141, 198] on button "s" at bounding box center [137, 200] width 22 height 22
click at [167, 199] on button "t" at bounding box center [168, 200] width 22 height 22
click at [257, 253] on button "button" at bounding box center [261, 263] width 57 height 32
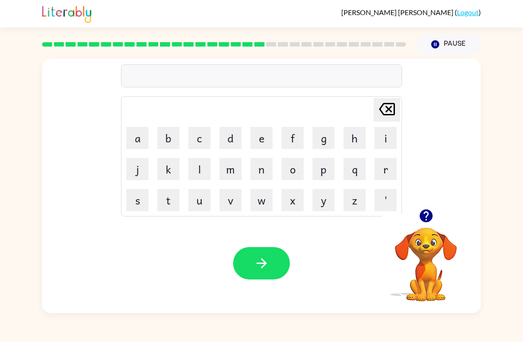
click at [440, 204] on div "[PERSON_NAME] last character input a b c d e f g h i j k l m n o p q r s t u v …" at bounding box center [261, 133] width 439 height 150
click at [429, 221] on icon "button" at bounding box center [425, 215] width 13 height 13
click at [431, 216] on video "Your browser must support playing .mp4 files to use Literably. Please try using…" at bounding box center [425, 258] width 89 height 89
click at [385, 138] on button "i" at bounding box center [385, 138] width 22 height 22
click at [267, 167] on button "n" at bounding box center [261, 169] width 22 height 22
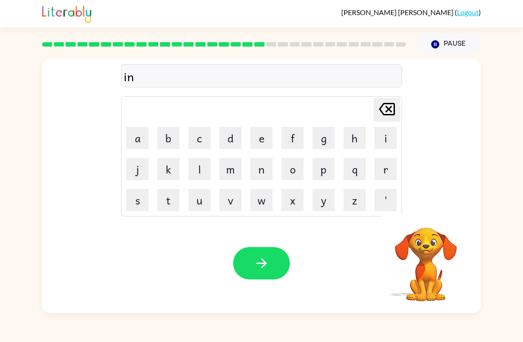
click at [199, 138] on button "c" at bounding box center [199, 138] width 22 height 22
click at [382, 167] on button "r" at bounding box center [385, 169] width 22 height 22
click at [260, 129] on button "e" at bounding box center [261, 138] width 22 height 22
click at [228, 135] on button "d" at bounding box center [230, 138] width 22 height 22
click at [385, 132] on button "i" at bounding box center [385, 138] width 22 height 22
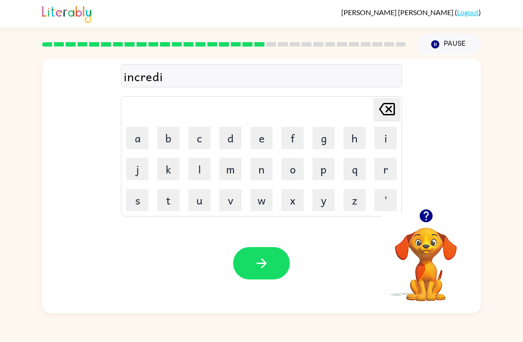
click at [168, 135] on button "b" at bounding box center [168, 138] width 22 height 22
click at [196, 165] on button "l" at bounding box center [199, 169] width 22 height 22
click at [257, 147] on button "e" at bounding box center [261, 138] width 22 height 22
click at [258, 256] on icon "button" at bounding box center [262, 263] width 16 height 16
click at [430, 206] on button "button" at bounding box center [426, 215] width 23 height 23
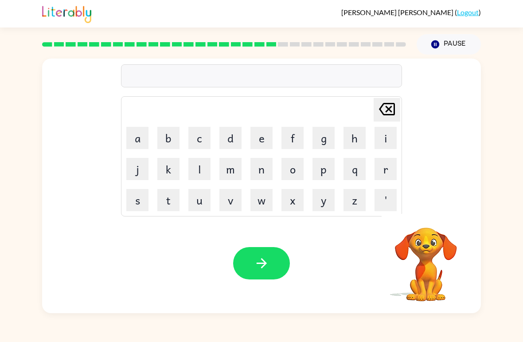
click at [430, 205] on div "[PERSON_NAME] last character input a b c d e f g h i j k l m n o p q r s t u v …" at bounding box center [261, 133] width 439 height 150
click at [433, 217] on video "Your browser must support playing .mp4 files to use Literably. Please try using…" at bounding box center [425, 258] width 89 height 89
click at [198, 173] on button "l" at bounding box center [199, 169] width 22 height 22
click at [388, 136] on button "i" at bounding box center [385, 138] width 22 height 22
click at [132, 205] on button "s" at bounding box center [137, 200] width 22 height 22
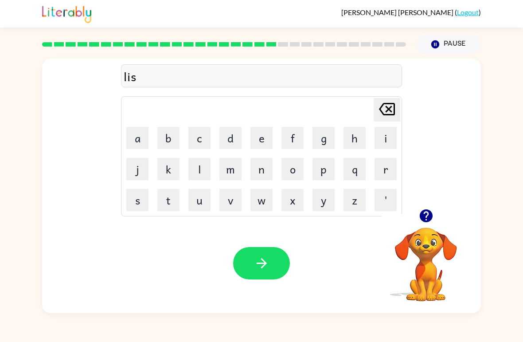
click at [162, 205] on button "t" at bounding box center [168, 200] width 22 height 22
click at [258, 143] on button "e" at bounding box center [261, 138] width 22 height 22
click at [231, 199] on button "v" at bounding box center [230, 200] width 22 height 22
click at [252, 252] on button "button" at bounding box center [261, 263] width 57 height 32
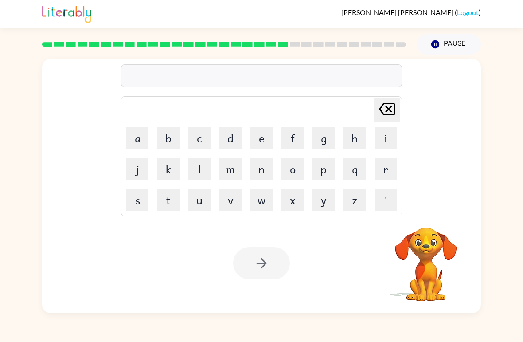
click at [292, 166] on button "o" at bounding box center [292, 169] width 22 height 22
click at [231, 169] on button "m" at bounding box center [230, 169] width 22 height 22
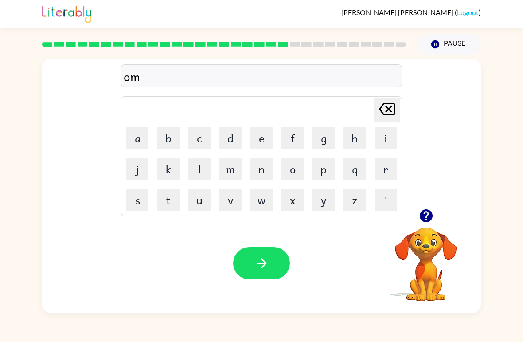
click at [388, 144] on button "i" at bounding box center [385, 138] width 22 height 22
click at [259, 169] on button "n" at bounding box center [261, 169] width 22 height 22
click at [142, 137] on button "a" at bounding box center [137, 138] width 22 height 22
click at [167, 203] on button "t" at bounding box center [168, 200] width 22 height 22
click at [255, 132] on button "e" at bounding box center [261, 138] width 22 height 22
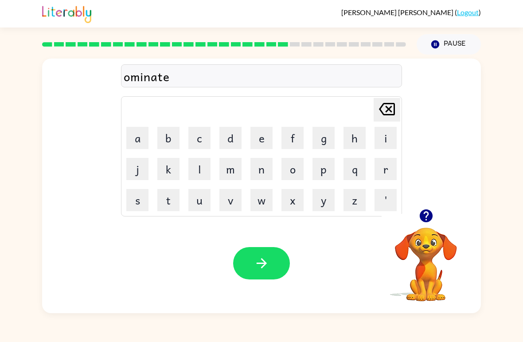
click at [255, 267] on icon "button" at bounding box center [262, 263] width 16 height 16
click at [143, 203] on button "s" at bounding box center [137, 200] width 22 height 22
click at [206, 202] on button "u" at bounding box center [199, 200] width 22 height 22
click at [137, 203] on button "s" at bounding box center [137, 200] width 22 height 22
click at [171, 201] on button "t" at bounding box center [168, 200] width 22 height 22
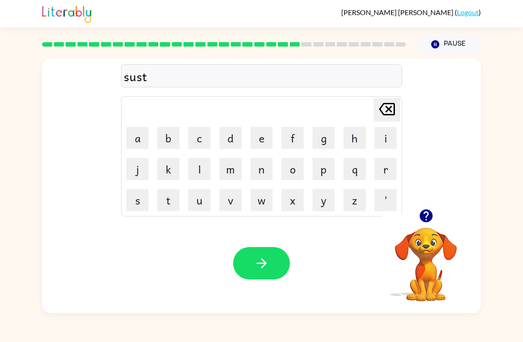
click at [136, 135] on button "a" at bounding box center [137, 138] width 22 height 22
click at [260, 178] on button "n" at bounding box center [261, 169] width 22 height 22
click at [387, 112] on icon at bounding box center [387, 109] width 16 height 12
click at [384, 142] on button "i" at bounding box center [385, 138] width 22 height 22
click at [262, 171] on button "n" at bounding box center [261, 169] width 22 height 22
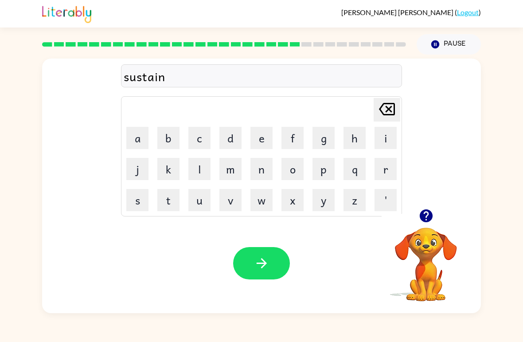
click at [257, 279] on button "button" at bounding box center [261, 263] width 57 height 32
click at [260, 282] on div "Your browser must support playing .mp4 files to use Literably. Please try using…" at bounding box center [261, 263] width 439 height 100
click at [432, 223] on icon "button" at bounding box center [426, 216] width 16 height 16
click at [434, 224] on video "Your browser must support playing .mp4 files to use Literably. Please try using…" at bounding box center [425, 258] width 89 height 89
click at [428, 208] on div "[PERSON_NAME] last character input a b c d e f g h i j k l m n o p q r s t u v …" at bounding box center [261, 133] width 439 height 150
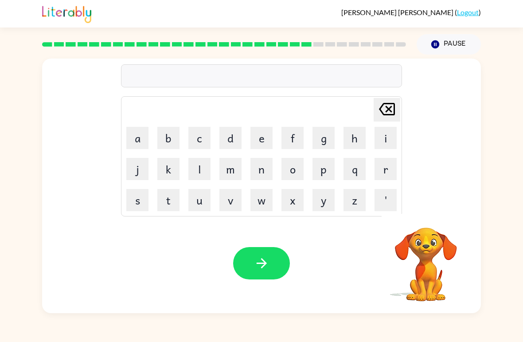
click at [439, 201] on div "[PERSON_NAME] last character input a b c d e f g h i j k l m n o p q r s t u v …" at bounding box center [261, 133] width 439 height 150
click at [442, 202] on div "[PERSON_NAME] last character input a b c d e f g h i j k l m n o p q r s t u v …" at bounding box center [261, 133] width 439 height 150
click at [265, 147] on button "e" at bounding box center [261, 138] width 22 height 22
click at [387, 108] on icon at bounding box center [387, 109] width 16 height 12
click at [268, 193] on button "w" at bounding box center [261, 200] width 22 height 22
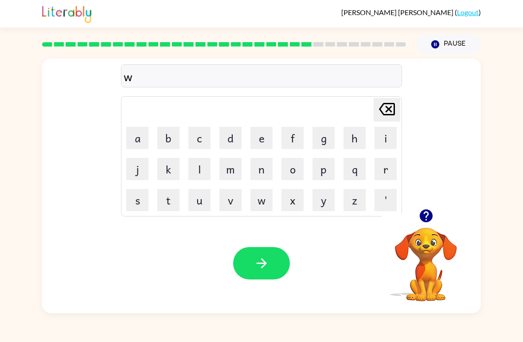
click at [296, 173] on button "o" at bounding box center [292, 169] width 22 height 22
click at [381, 164] on button "r" at bounding box center [385, 169] width 22 height 22
click at [238, 138] on button "d" at bounding box center [230, 138] width 22 height 22
click at [330, 203] on button "y" at bounding box center [323, 200] width 22 height 22
click at [264, 248] on button "button" at bounding box center [261, 263] width 57 height 32
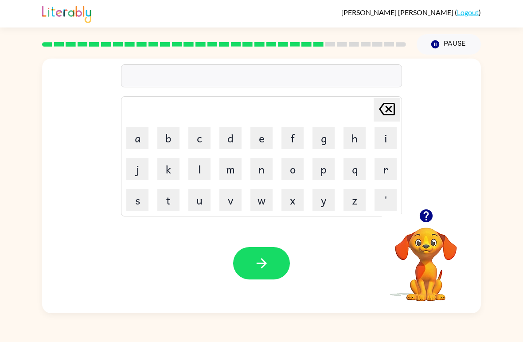
click at [383, 179] on button "r" at bounding box center [385, 169] width 22 height 22
click at [272, 138] on button "e" at bounding box center [261, 138] width 22 height 22
click at [203, 174] on button "l" at bounding box center [199, 169] width 22 height 22
click at [141, 145] on button "a" at bounding box center [137, 138] width 22 height 22
click at [165, 198] on button "t" at bounding box center [168, 200] width 22 height 22
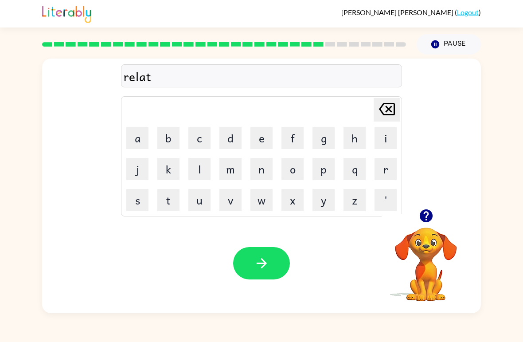
click at [225, 140] on button "d" at bounding box center [230, 138] width 22 height 22
click at [400, 114] on button "[PERSON_NAME] last character input" at bounding box center [386, 109] width 27 height 23
click at [260, 143] on button "e" at bounding box center [261, 138] width 22 height 22
click at [234, 142] on button "d" at bounding box center [230, 138] width 22 height 22
click at [273, 261] on button "button" at bounding box center [261, 263] width 57 height 32
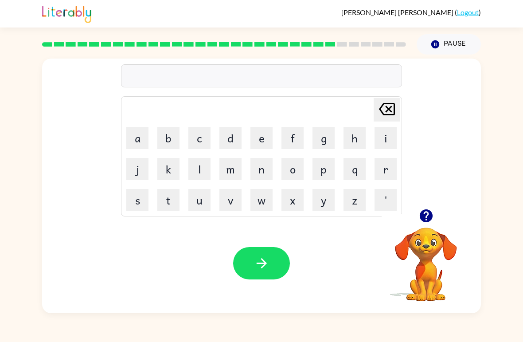
click at [165, 168] on button "k" at bounding box center [168, 169] width 22 height 22
click at [392, 144] on button "i" at bounding box center [385, 138] width 22 height 22
click at [169, 203] on button "t" at bounding box center [168, 200] width 22 height 22
click at [169, 202] on button "t" at bounding box center [168, 200] width 22 height 22
click at [252, 140] on button "e" at bounding box center [261, 138] width 22 height 22
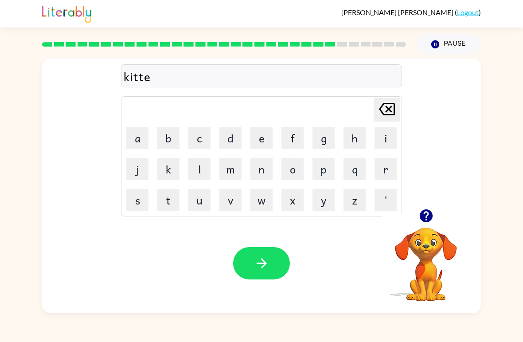
click at [258, 172] on button "n" at bounding box center [261, 169] width 22 height 22
click at [270, 266] on button "button" at bounding box center [261, 263] width 57 height 32
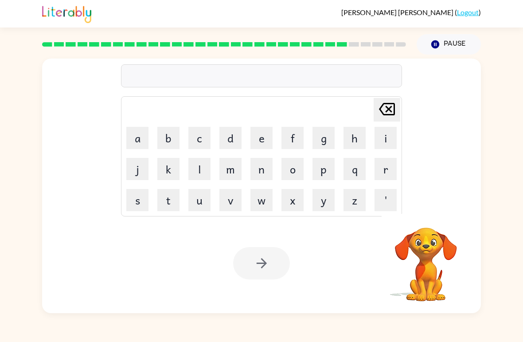
click at [144, 146] on button "a" at bounding box center [137, 138] width 22 height 22
click at [357, 171] on button "q" at bounding box center [354, 169] width 22 height 22
click at [386, 114] on icon "[PERSON_NAME] last character input" at bounding box center [386, 108] width 21 height 21
click at [323, 171] on button "p" at bounding box center [323, 169] width 22 height 22
click at [138, 138] on button "a" at bounding box center [137, 138] width 22 height 22
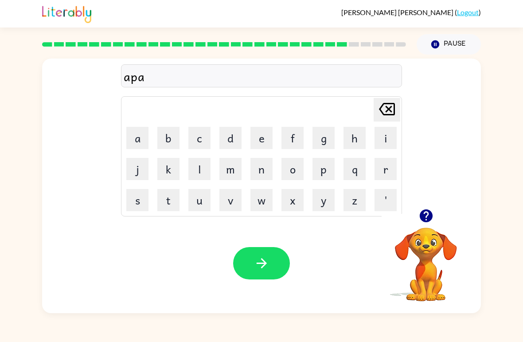
click at [381, 170] on button "r" at bounding box center [385, 169] width 22 height 22
click at [168, 200] on button "t" at bounding box center [168, 200] width 22 height 22
click at [225, 173] on button "m" at bounding box center [230, 169] width 22 height 22
click at [264, 138] on button "e" at bounding box center [261, 138] width 22 height 22
click at [256, 167] on button "n" at bounding box center [261, 169] width 22 height 22
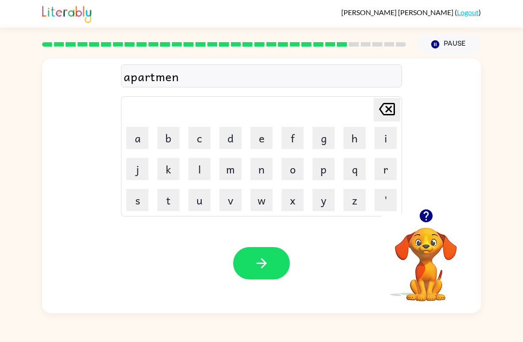
click at [163, 202] on button "t" at bounding box center [168, 200] width 22 height 22
click at [268, 272] on button "button" at bounding box center [261, 263] width 57 height 32
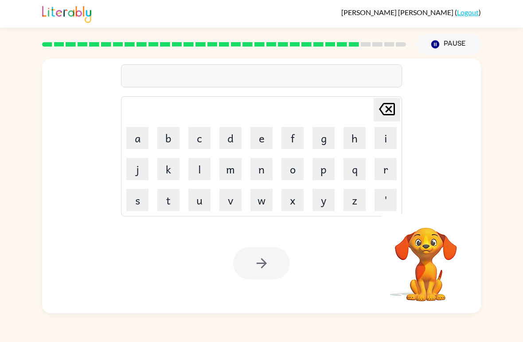
click at [453, 218] on video "Your browser must support playing .mp4 files to use Literably. Please try using…" at bounding box center [425, 258] width 89 height 89
click at [138, 198] on button "s" at bounding box center [137, 200] width 22 height 22
click at [192, 164] on button "l" at bounding box center [199, 169] width 22 height 22
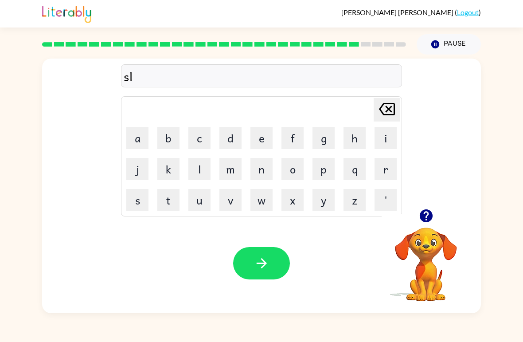
click at [387, 143] on button "i" at bounding box center [385, 138] width 22 height 22
click at [327, 146] on button "g" at bounding box center [323, 138] width 22 height 22
click at [359, 137] on button "h" at bounding box center [354, 138] width 22 height 22
click at [163, 197] on button "t" at bounding box center [168, 200] width 22 height 22
click at [257, 264] on icon "button" at bounding box center [261, 263] width 10 height 10
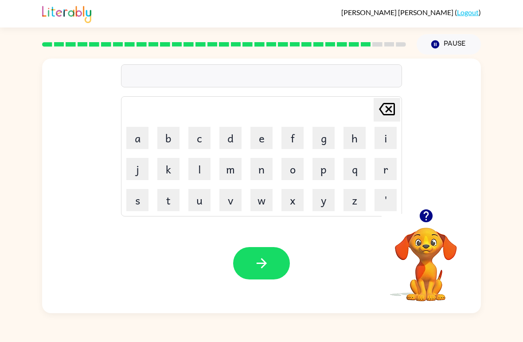
click at [198, 206] on button "u" at bounding box center [199, 200] width 22 height 22
click at [264, 170] on button "n" at bounding box center [261, 169] width 22 height 22
click at [386, 135] on button "i" at bounding box center [385, 138] width 22 height 22
click at [233, 199] on button "v" at bounding box center [230, 200] width 22 height 22
click at [260, 143] on button "e" at bounding box center [261, 138] width 22 height 22
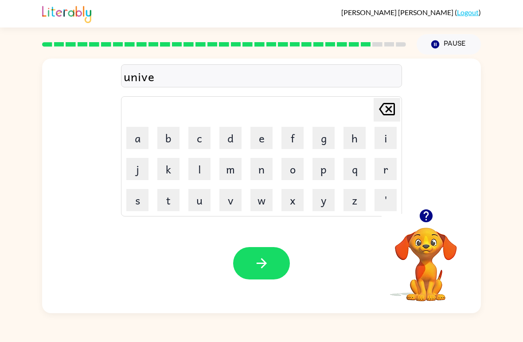
click at [390, 171] on button "r" at bounding box center [385, 169] width 22 height 22
click at [137, 202] on button "s" at bounding box center [137, 200] width 22 height 22
click at [147, 132] on button "a" at bounding box center [137, 138] width 22 height 22
click at [197, 172] on button "l" at bounding box center [199, 169] width 22 height 22
click at [255, 275] on button "button" at bounding box center [261, 263] width 57 height 32
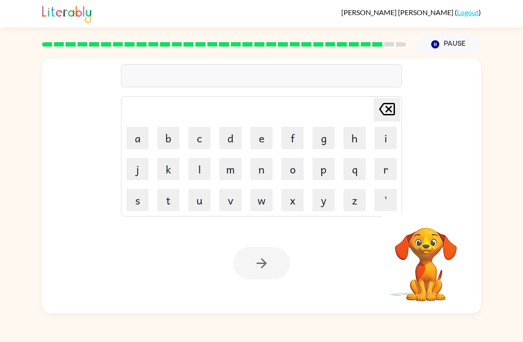
click at [172, 176] on button "k" at bounding box center [168, 169] width 22 height 22
click at [197, 175] on button "l" at bounding box center [199, 169] width 22 height 22
click at [203, 178] on button "l" at bounding box center [199, 169] width 22 height 22
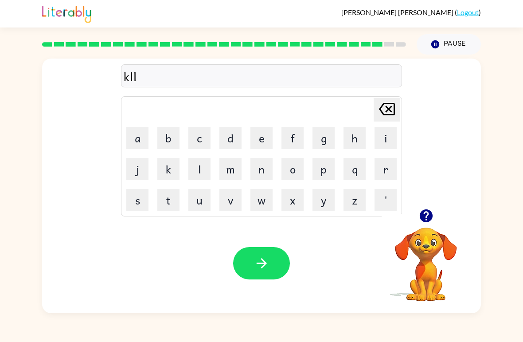
click at [334, 166] on button "p" at bounding box center [323, 169] width 22 height 22
click at [275, 260] on button "button" at bounding box center [261, 263] width 57 height 32
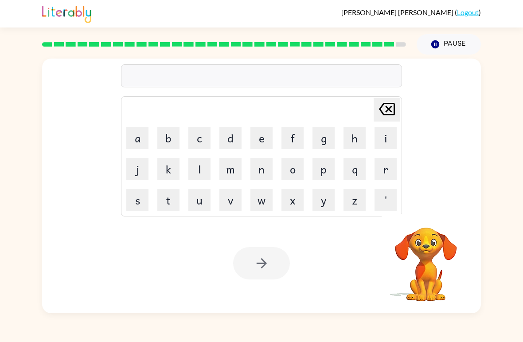
click at [328, 163] on button "p" at bounding box center [323, 169] width 22 height 22
click at [390, 95] on div "p Delete Delete last character input a b c d e f g h i j k l m n o p q r s t u …" at bounding box center [261, 133] width 281 height 165
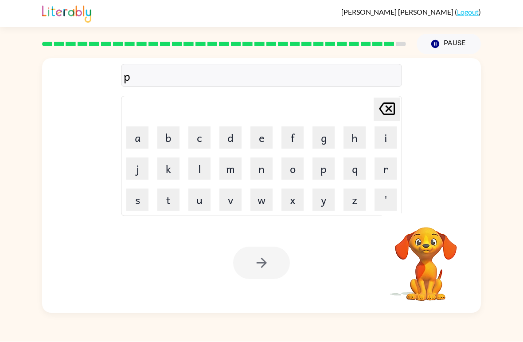
click at [377, 104] on icon "[PERSON_NAME] last character input" at bounding box center [386, 108] width 21 height 21
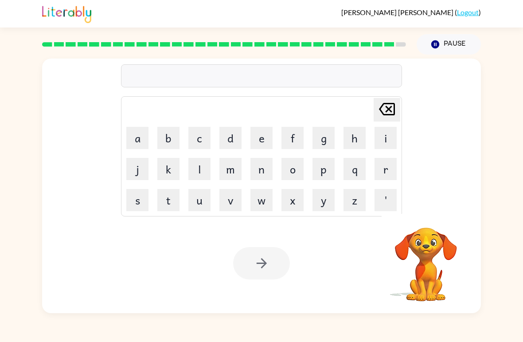
click at [377, 104] on icon "[PERSON_NAME] last character input" at bounding box center [386, 108] width 21 height 21
click at [261, 142] on button "e" at bounding box center [261, 138] width 22 height 22
click at [257, 169] on button "n" at bounding box center [261, 169] width 22 height 22
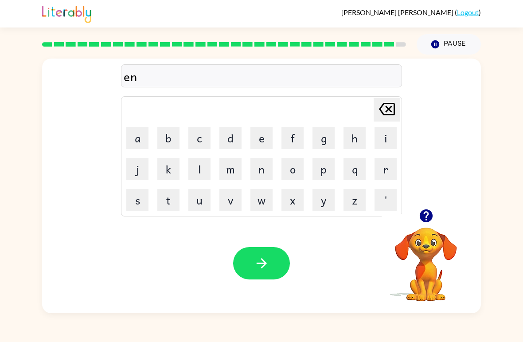
click at [208, 140] on button "c" at bounding box center [199, 138] width 22 height 22
click at [293, 175] on button "o" at bounding box center [292, 169] width 22 height 22
click at [194, 204] on button "u" at bounding box center [199, 200] width 22 height 22
click at [258, 179] on button "n" at bounding box center [261, 169] width 22 height 22
click at [169, 203] on button "t" at bounding box center [168, 200] width 22 height 22
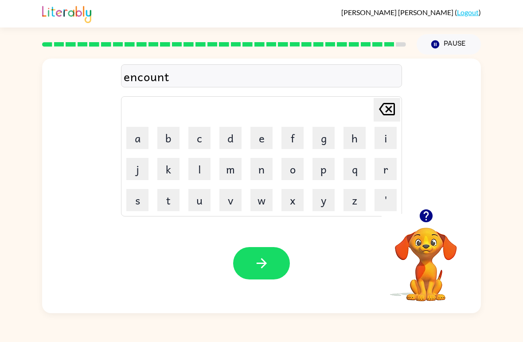
click at [259, 139] on button "e" at bounding box center [261, 138] width 22 height 22
click at [387, 165] on button "r" at bounding box center [385, 169] width 22 height 22
click at [268, 267] on icon "button" at bounding box center [262, 263] width 16 height 16
